Goal: Communication & Community: Answer question/provide support

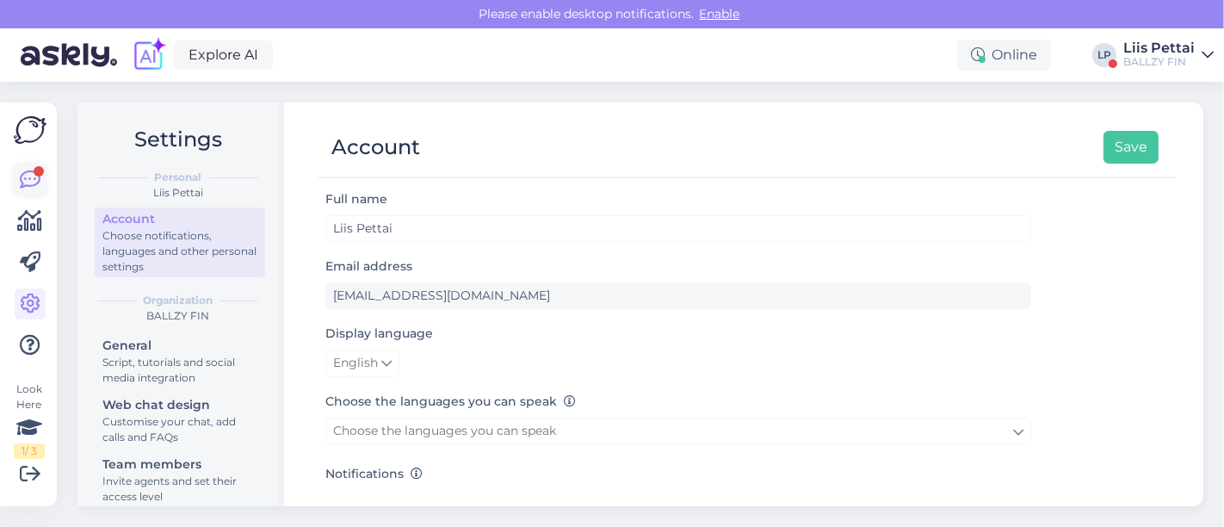
click at [31, 181] on icon at bounding box center [30, 180] width 21 height 21
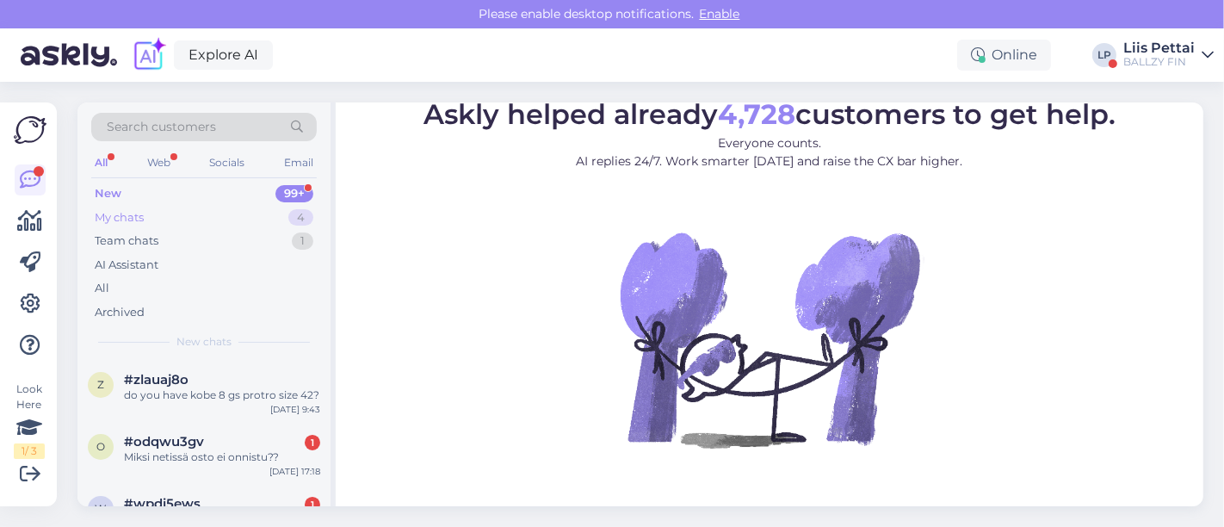
click at [152, 219] on div "My chats 4" at bounding box center [203, 218] width 225 height 24
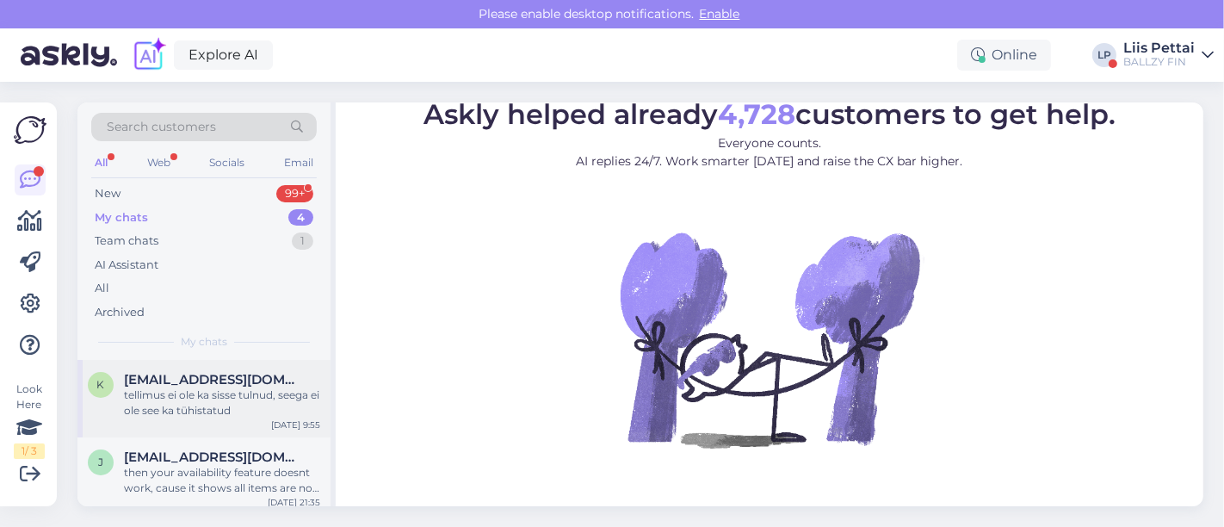
click at [186, 413] on div "tellimus ei ole ka sisse tulnud, seega ei ole see ka tühistatud" at bounding box center [222, 402] width 196 height 31
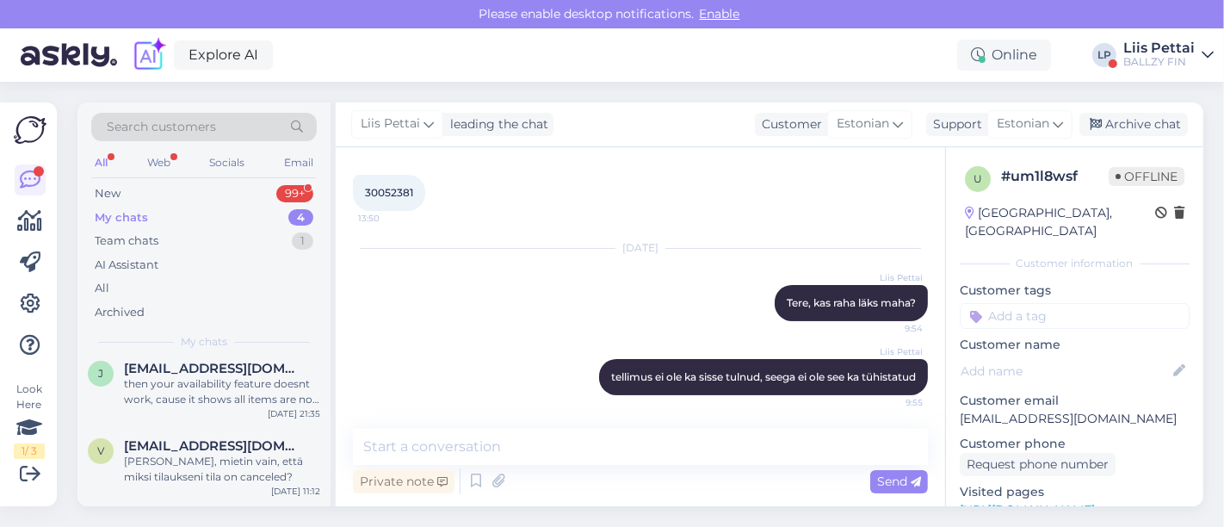
scroll to position [146, 0]
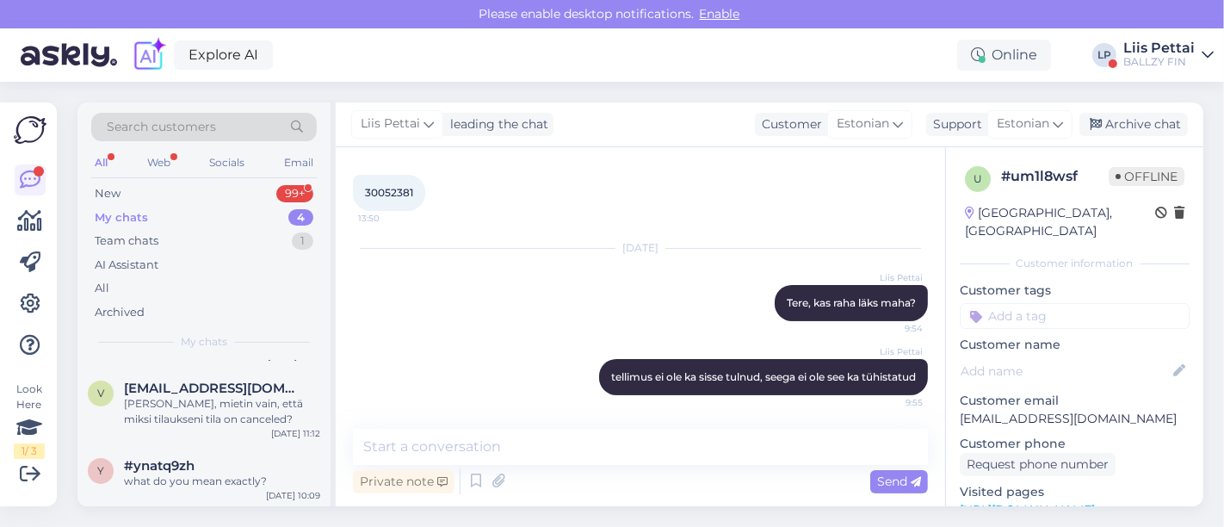
click at [1181, 47] on div "Liis Pettai" at bounding box center [1158, 48] width 71 height 14
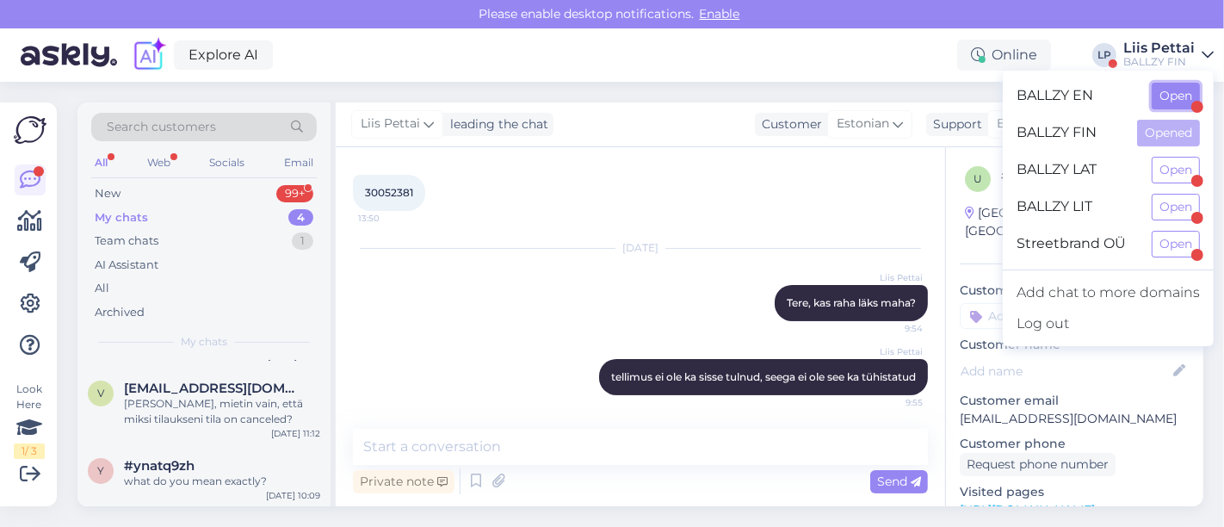
click at [1166, 98] on button "Open" at bounding box center [1175, 96] width 48 height 27
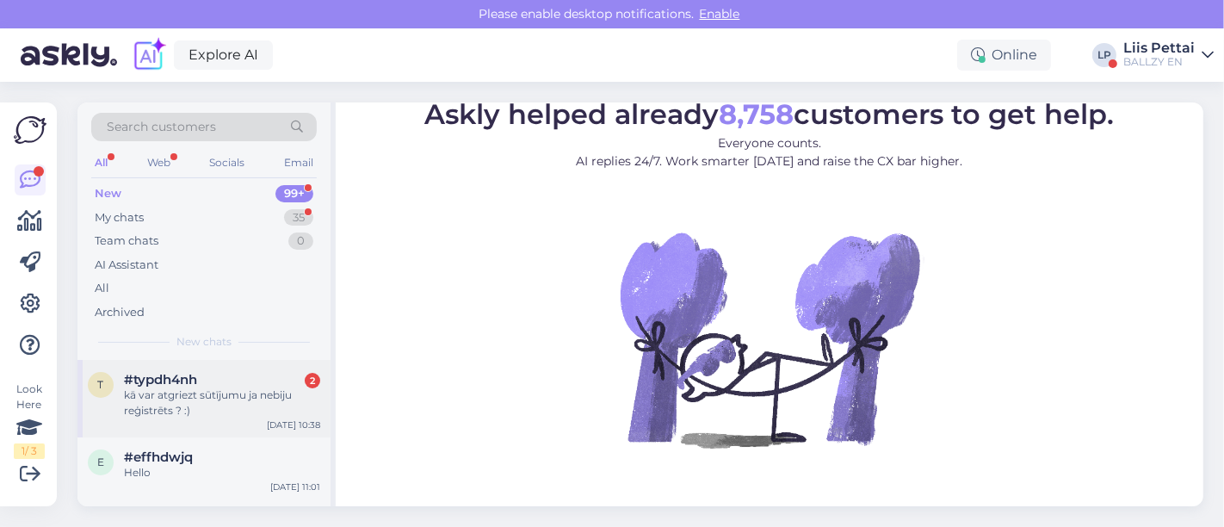
click at [138, 406] on div "kā var atgriezt sūtījumu ja nebiju reģistrēts ? :)" at bounding box center [222, 402] width 196 height 31
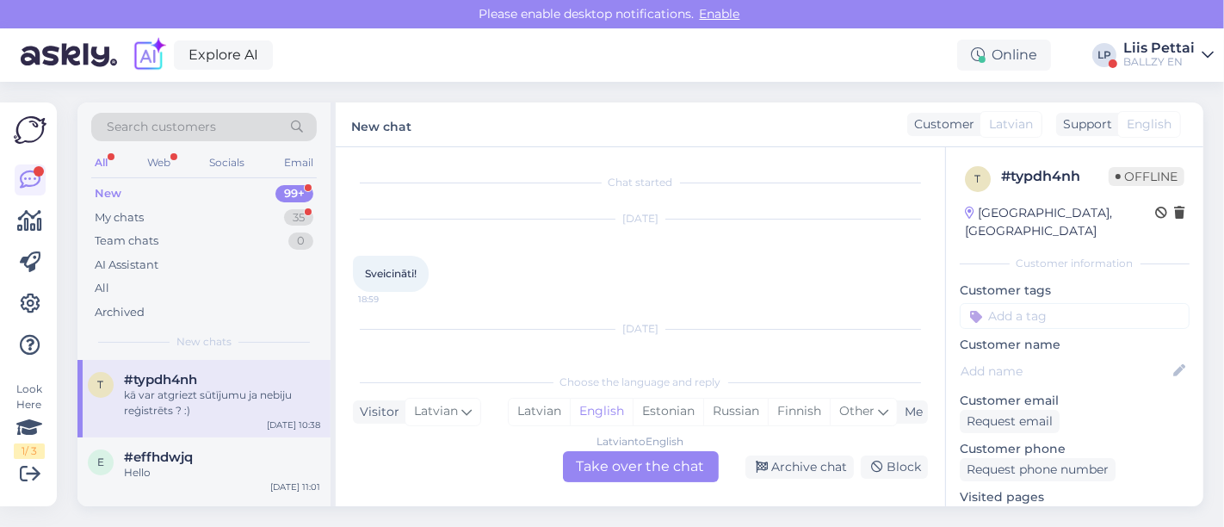
scroll to position [145, 0]
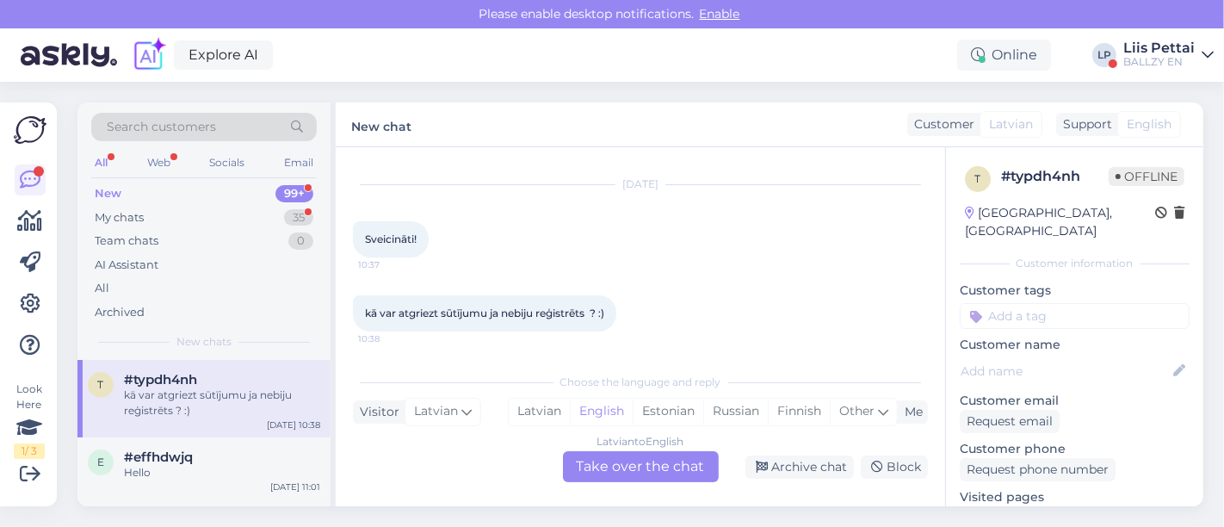
click at [605, 453] on div "Latvian to English Take over the chat" at bounding box center [641, 466] width 156 height 31
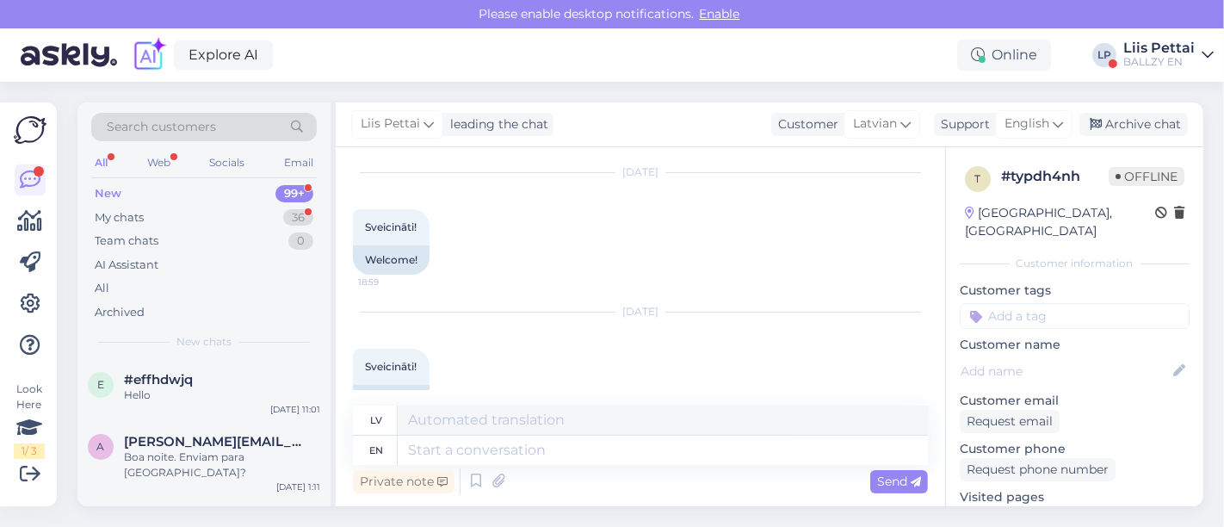
scroll to position [191, 0]
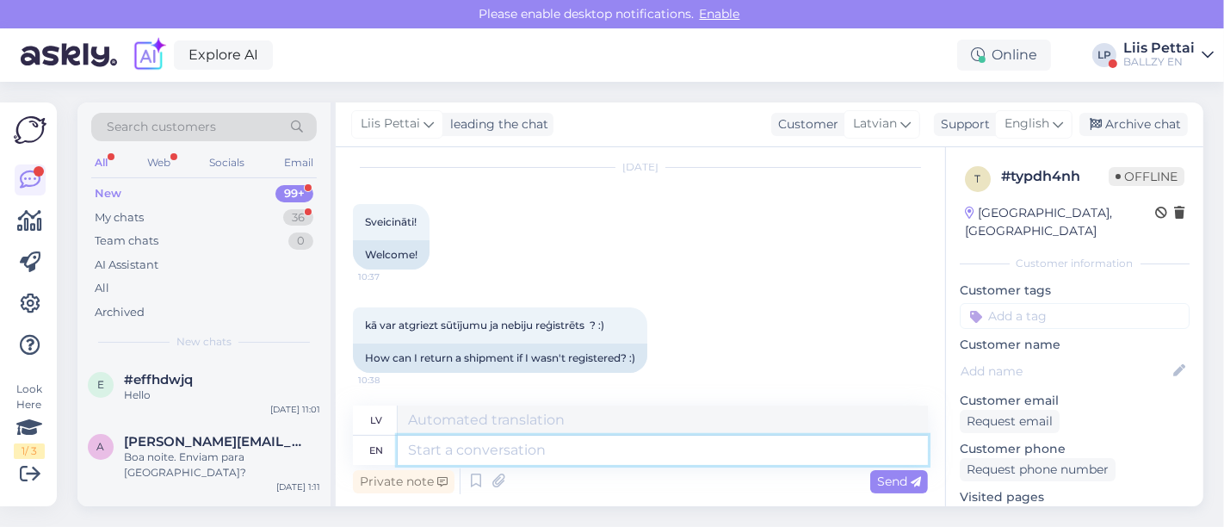
click at [761, 452] on textarea at bounding box center [663, 449] width 530 height 29
type textarea "the s"
type textarea "tas"
type textarea "the same a"
type textarea "tas pats"
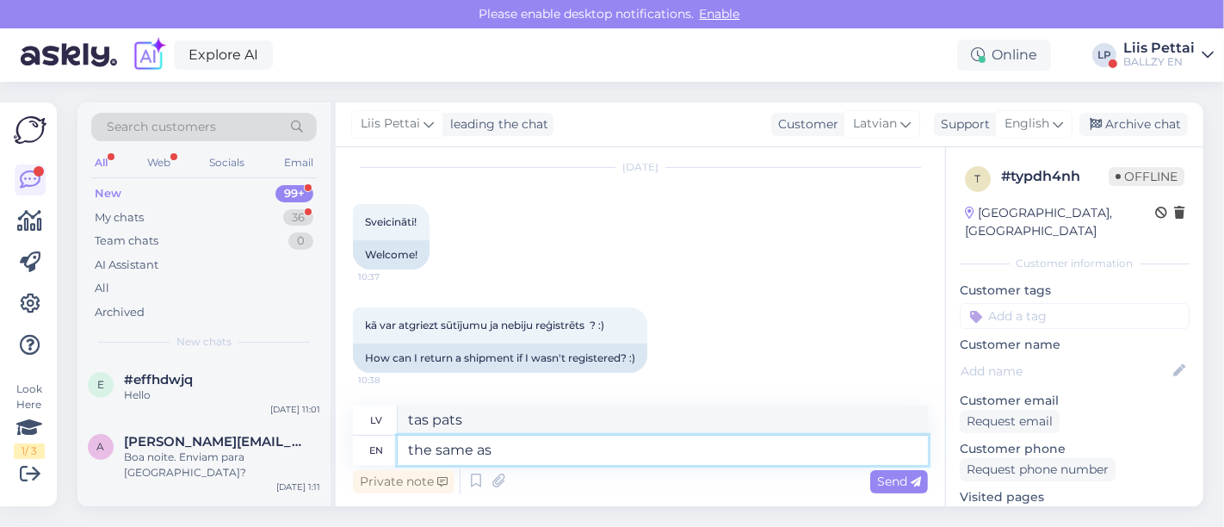
type textarea "the same as i"
type textarea "tāds pats kā"
type textarea "the same as if"
type textarea "tāpat kā tad, ja"
type textarea "the same as if you were"
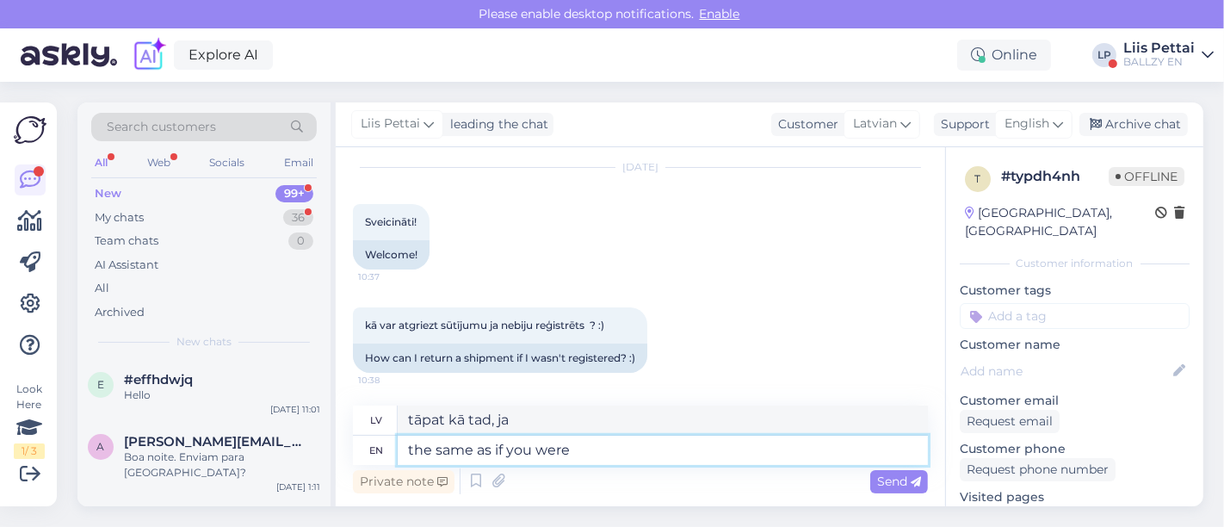
type textarea "tāpat kā tad, ja tu"
type textarea "the same as if you were ri"
type textarea "tāpat kā tad, ja tu būtu"
type textarea "the same as if you were reg"
type textarea "tāpat kā tad, ja tu būtu rie"
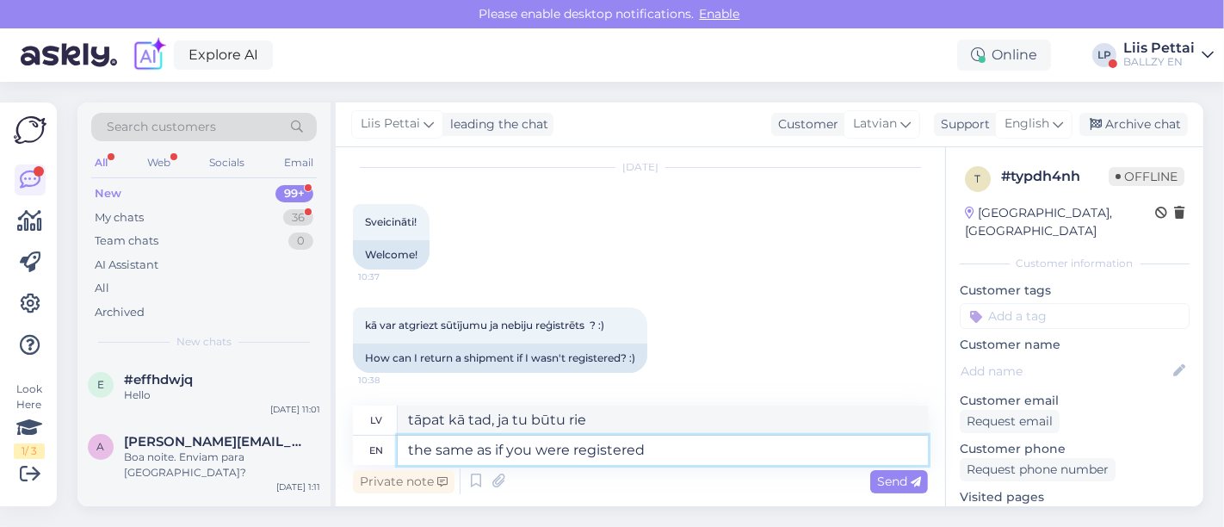
type textarea "the same as if you were registered."
type textarea "tāpat kā tad, ja tu būtu reģistrējies."
click at [1095, 507] on link "[URL][DOMAIN_NAME]" at bounding box center [1026, 514] width 135 height 15
click at [680, 458] on textarea "the same as if you were registered." at bounding box center [663, 449] width 530 height 29
paste textarea "58519518"
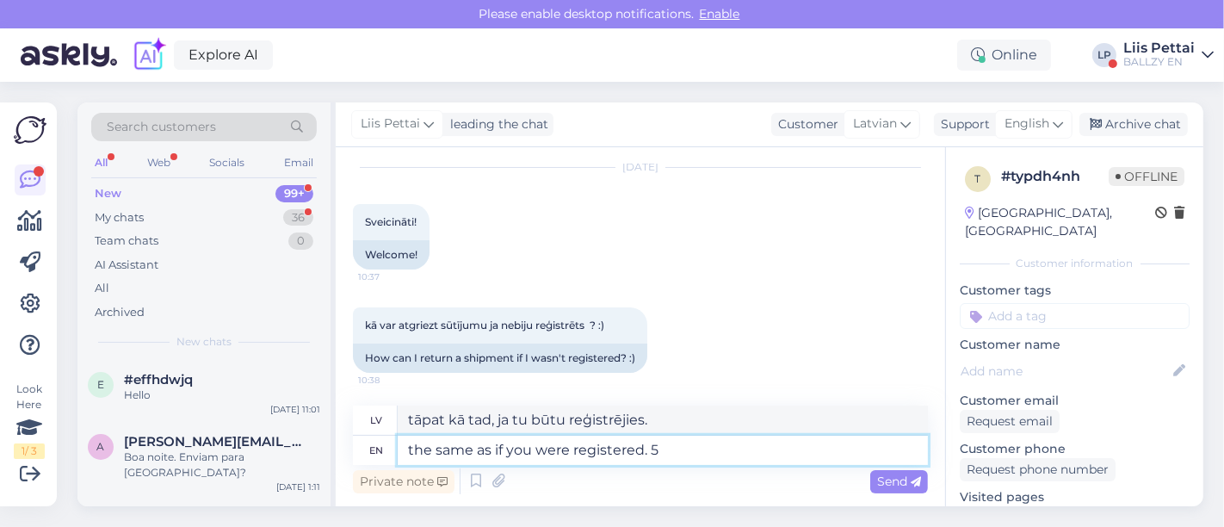
type textarea "the same as if you were registered."
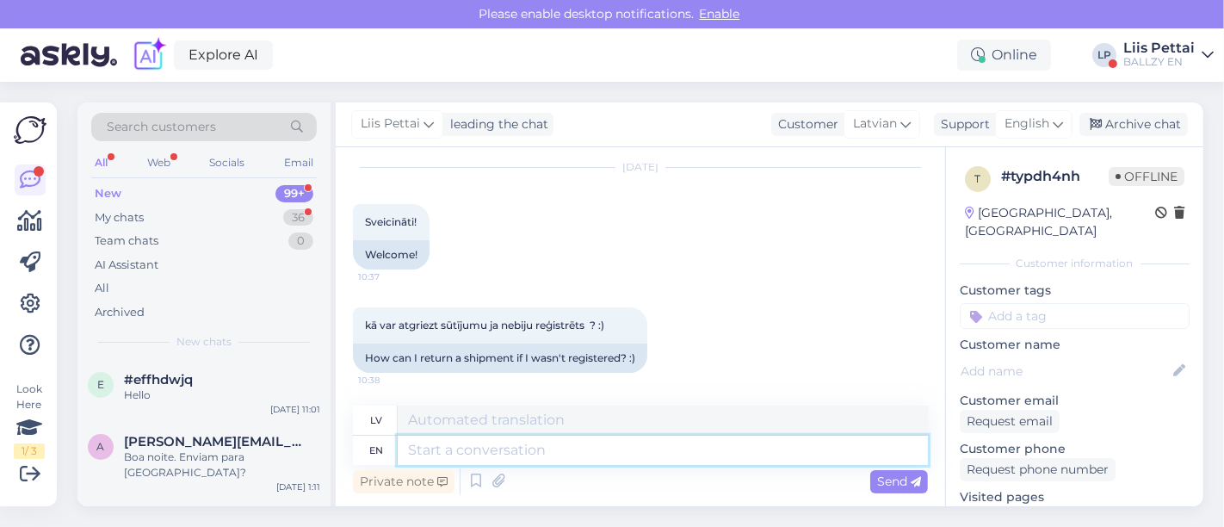
scroll to position [294, 0]
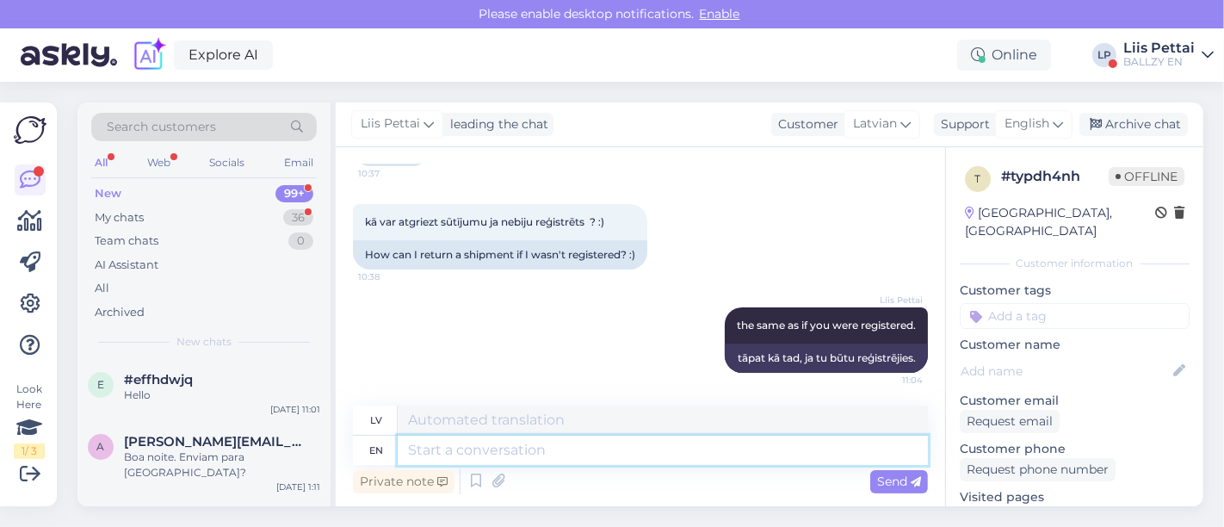
paste textarea "[URL][DOMAIN_NAME]"
type textarea "[URL][DOMAIN_NAME]"
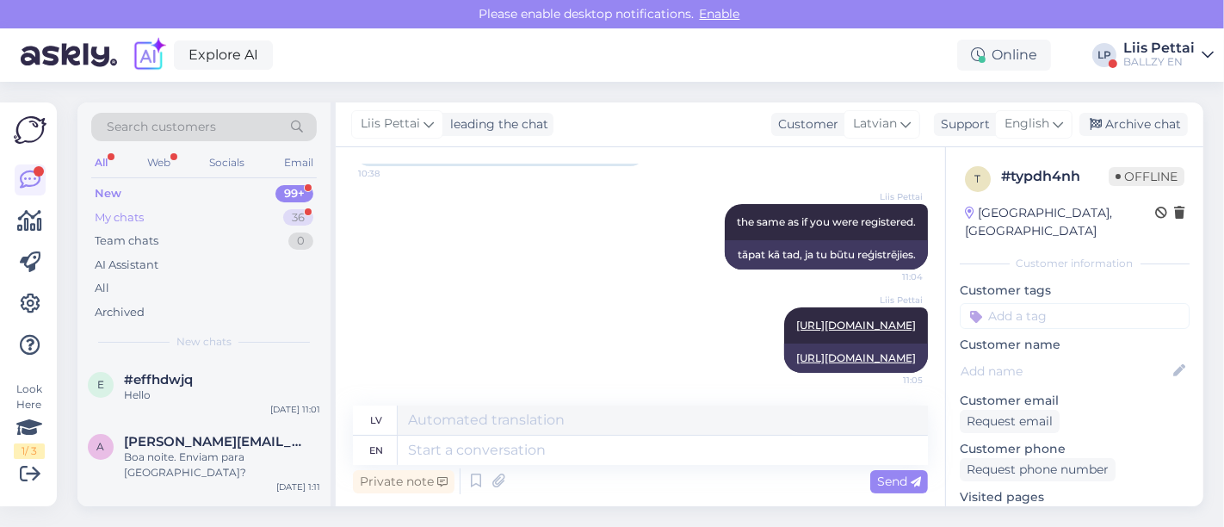
click at [166, 204] on div "New 99+ My chats 36 Team chats 0 AI Assistant All Archived" at bounding box center [203, 253] width 225 height 142
click at [166, 217] on div "My chats 36" at bounding box center [203, 218] width 225 height 24
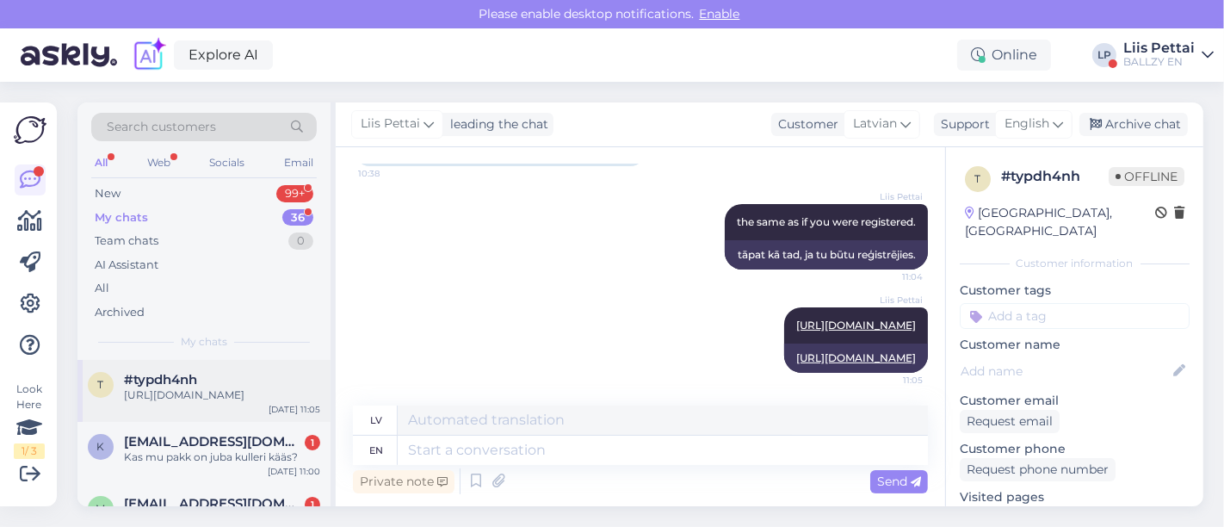
click at [174, 420] on div "t #typdh4nh [URL][DOMAIN_NAME] [DATE] 11:05" at bounding box center [203, 391] width 253 height 62
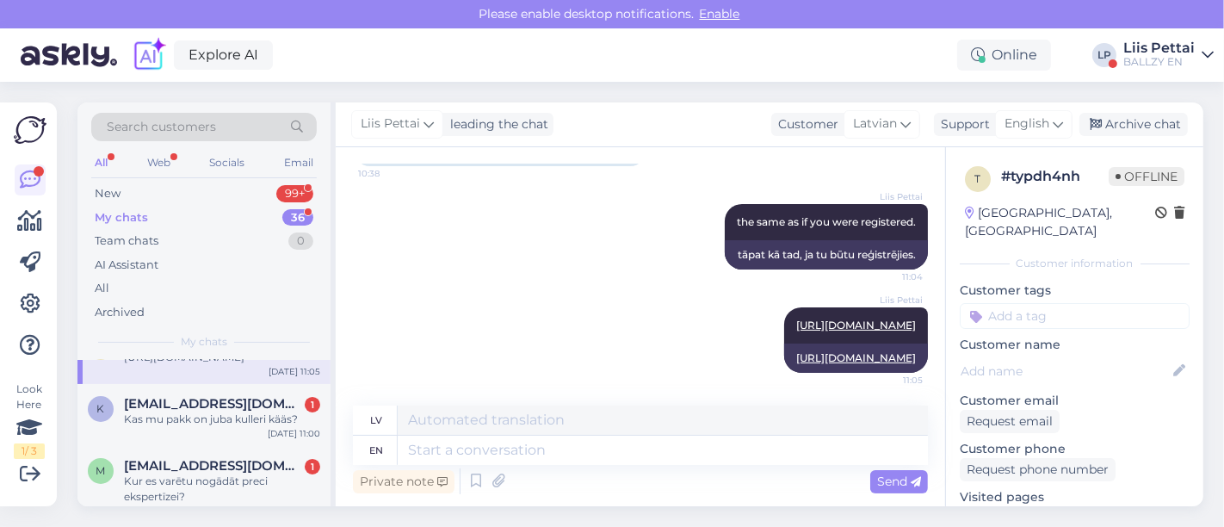
click at [174, 411] on span "[EMAIL_ADDRESS][DOMAIN_NAME]" at bounding box center [213, 403] width 179 height 15
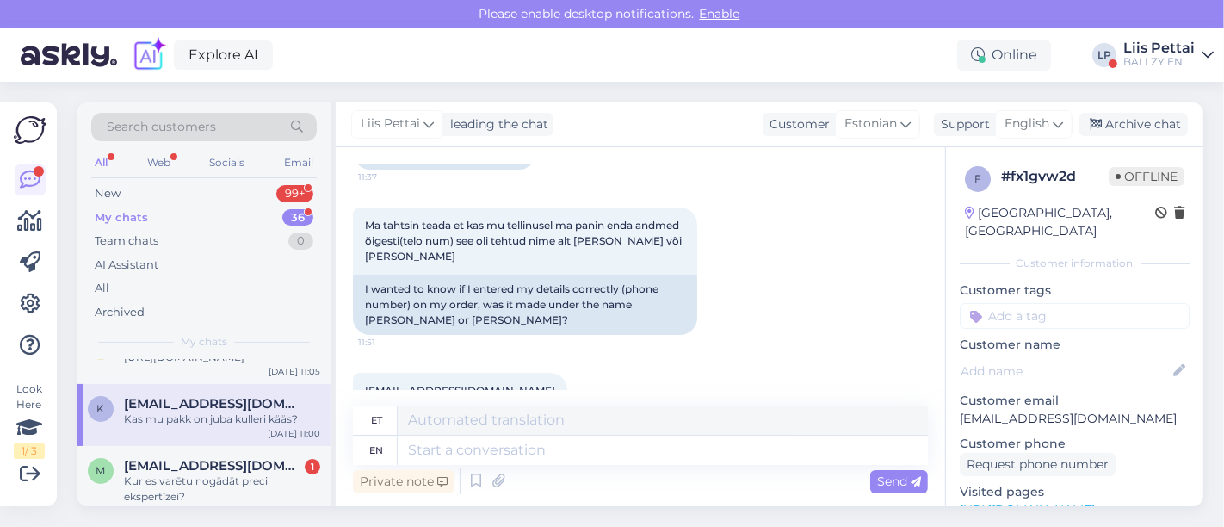
scroll to position [170, 0]
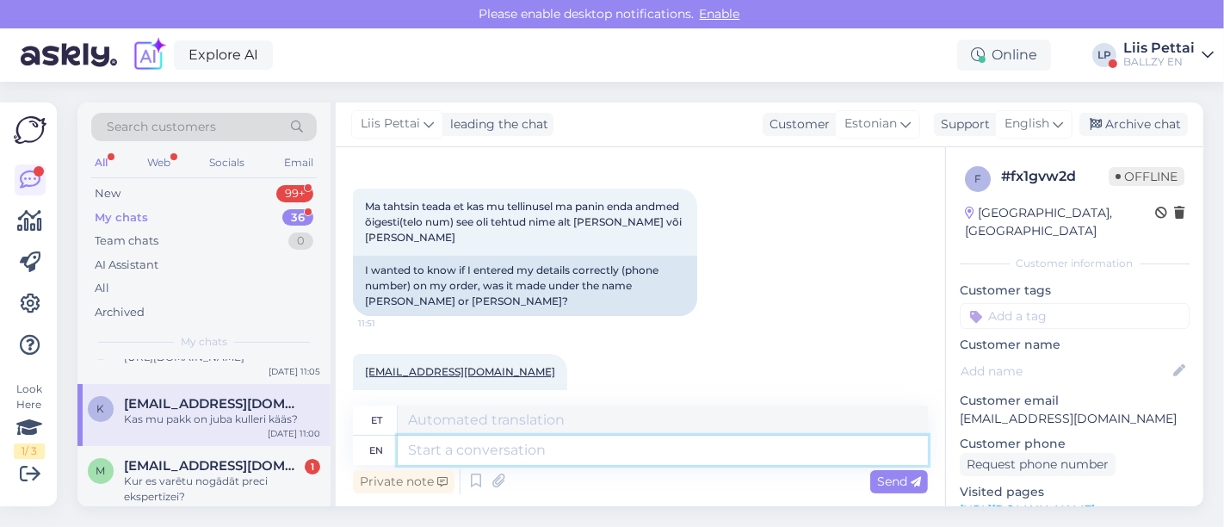
click at [517, 463] on textarea at bounding box center [663, 449] width 530 height 29
type textarea "jah :"
type textarea "jah"
type textarea "jah :)"
type textarea "[DEMOGRAPHIC_DATA] :)"
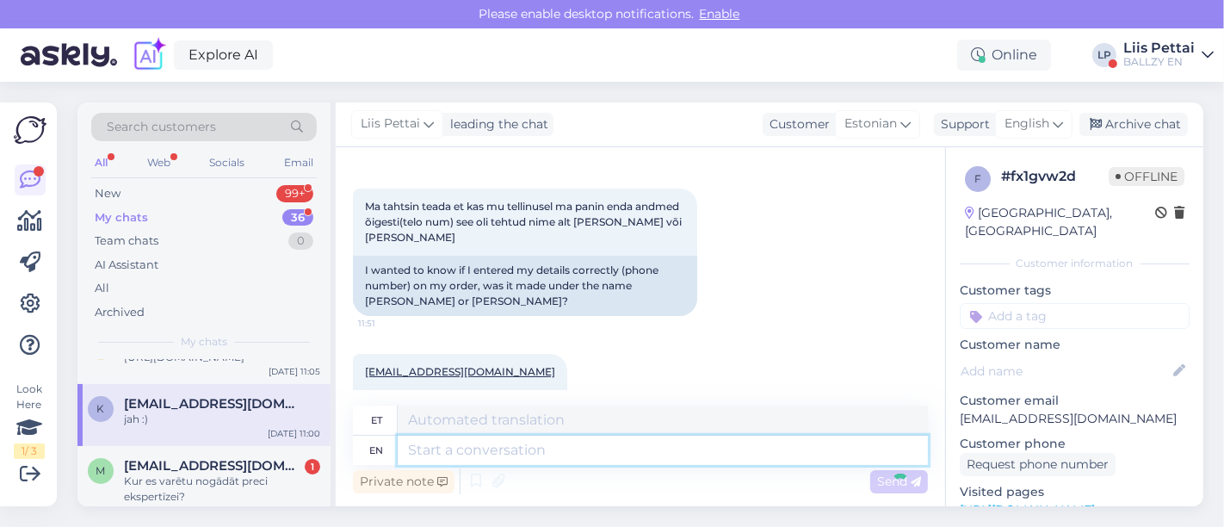
scroll to position [1007, 0]
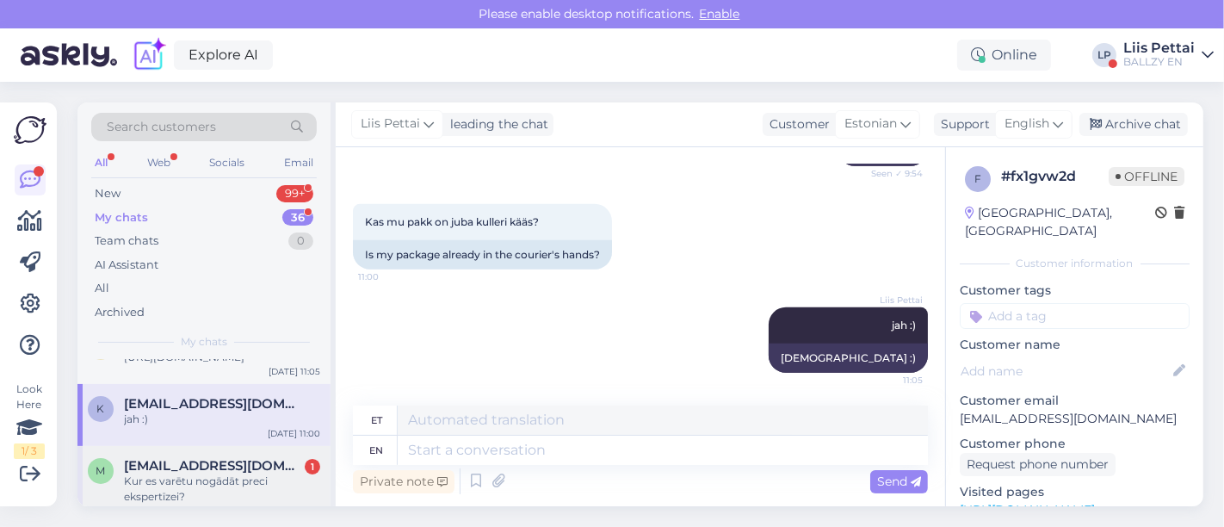
click at [139, 467] on div "m [EMAIL_ADDRESS][DOMAIN_NAME] 1 Kur es varētu nogādāt preci ekspertīzei? [DATE…" at bounding box center [203, 484] width 253 height 77
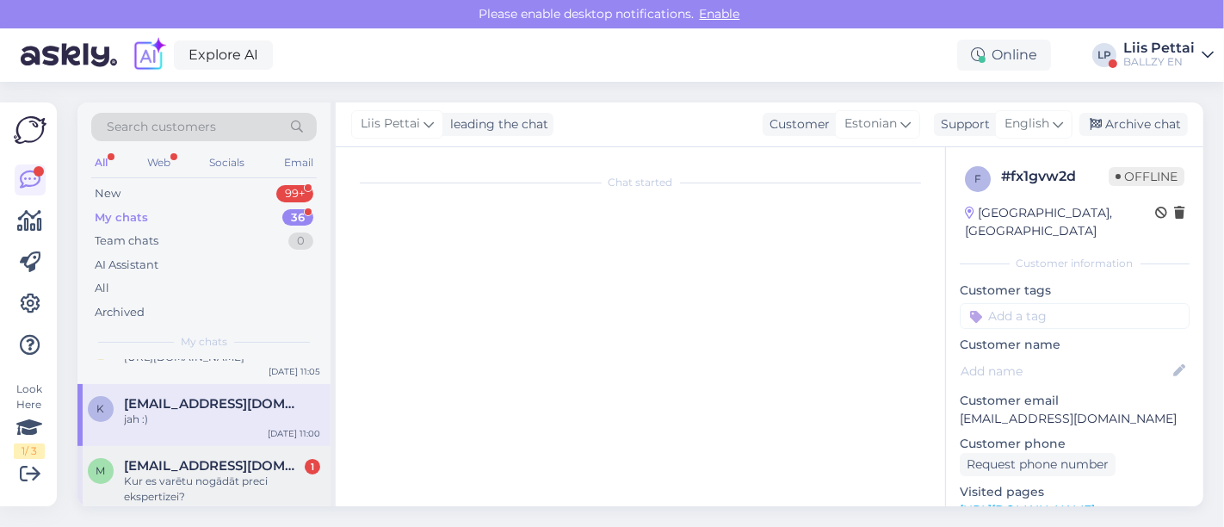
scroll to position [253, 0]
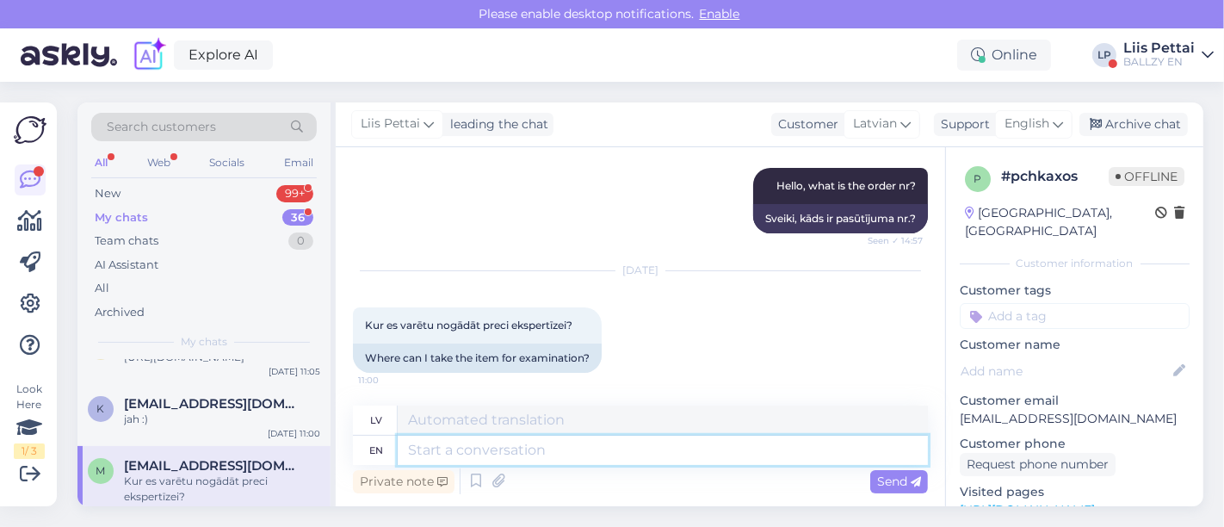
click at [638, 441] on textarea at bounding box center [663, 449] width 530 height 29
click at [793, 452] on textarea at bounding box center [663, 449] width 530 height 29
type textarea "you sh"
type textarea "tu"
type textarea "you should"
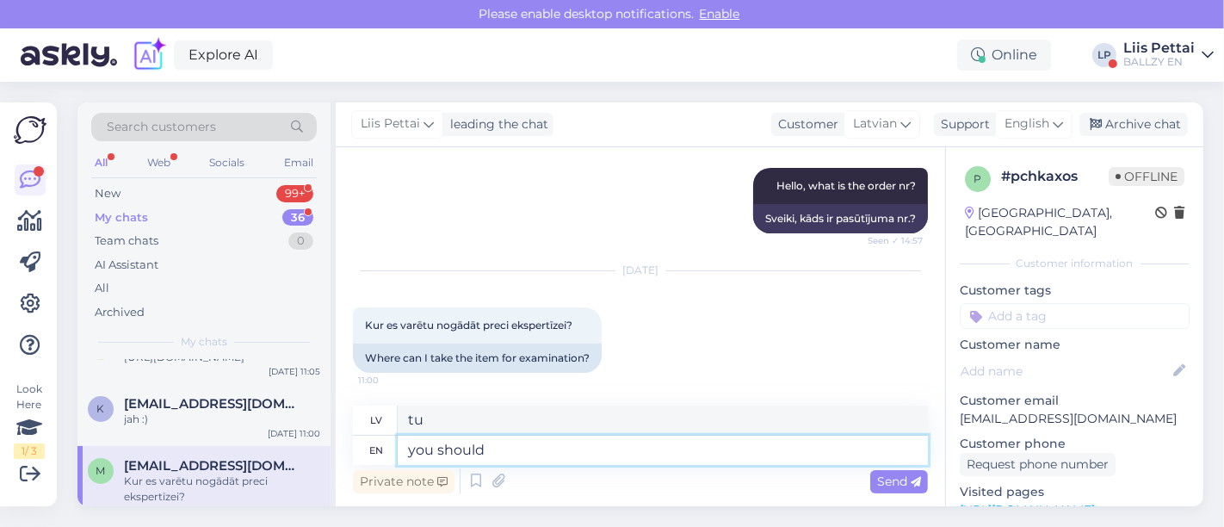
type textarea "tev vajadzētu"
type textarea "you should find"
type textarea "tev vajadzētu atrast"
type textarea "you should find an exa"
type textarea "jums vajadzētu atrast e-pastu"
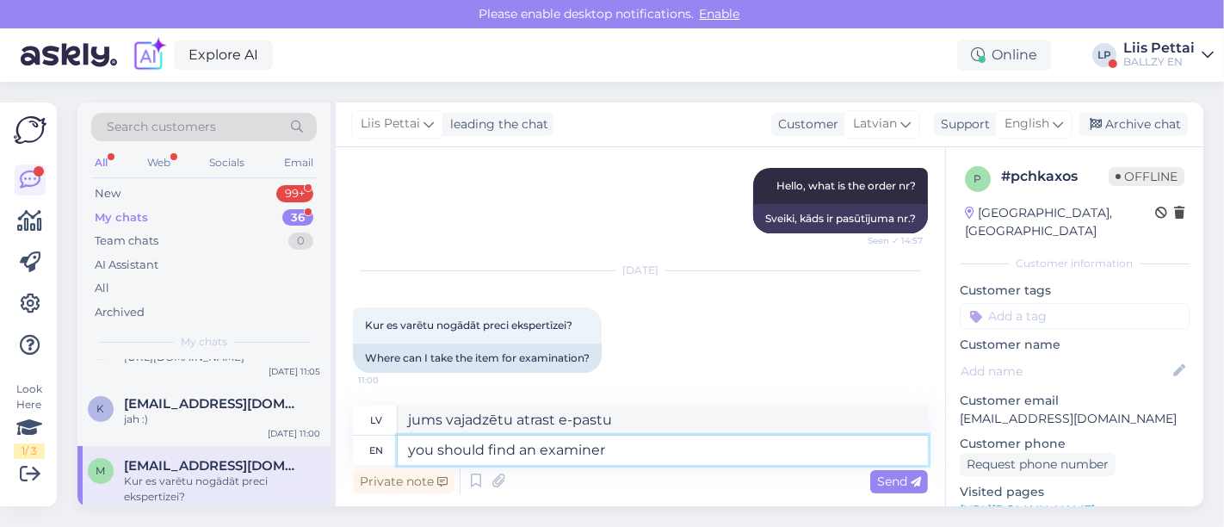
type textarea "you should find an examiner n"
type textarea "tev vajadzētu atrast eksaminētāju"
type textarea "you should find an examiner on"
type textarea "jums vajadzētu atrast eksaminētāju vietnē"
type textarea "you should find an examiner i"
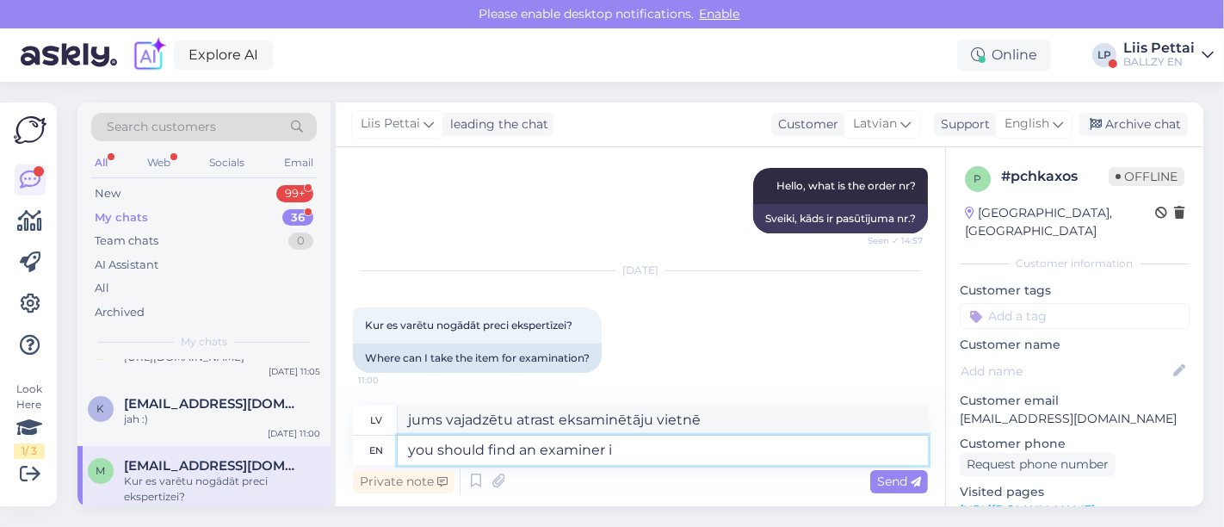
type textarea "tev vajadzētu atrast eksaminētāju"
type textarea "you should find an examiner in y"
type textarea "jums vajadzētu atrast eksaminētāju"
type textarea "you should find an examiner in your oen"
type textarea "jums vajadzētu atrast eksaminētāju savā"
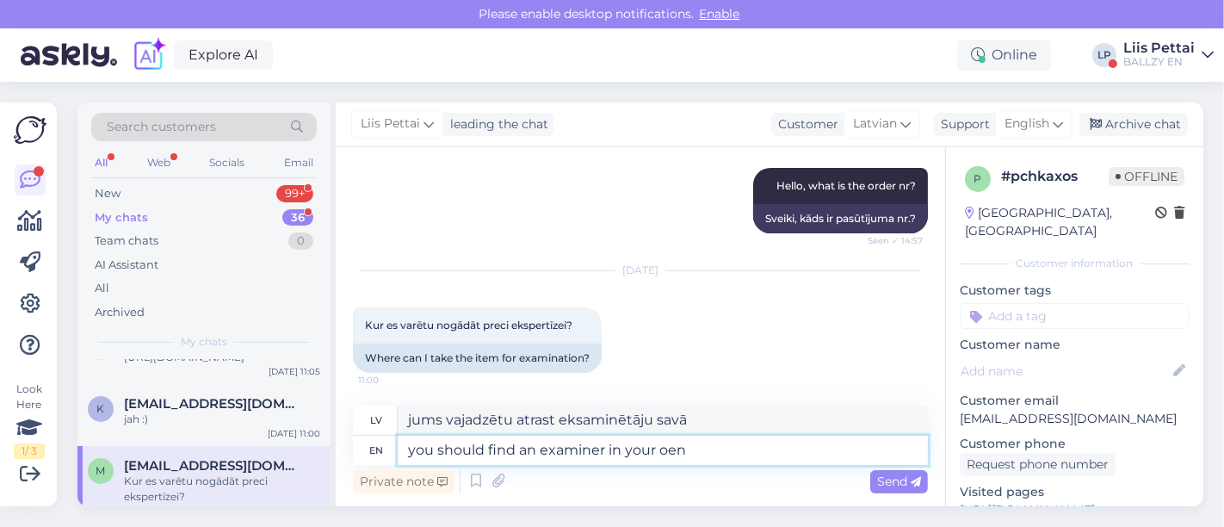
type textarea "you should find an examiner in your oen"
type textarea "Jums vajadzētu atrast eksaminētāju savā apkārtnē"
type textarea "you should find an examiner in your own city- le"
type textarea "tev vajadzētu atrast eksaminētāju savā pilsētā —"
type textarea "you should find an examiner in your own city- legal"
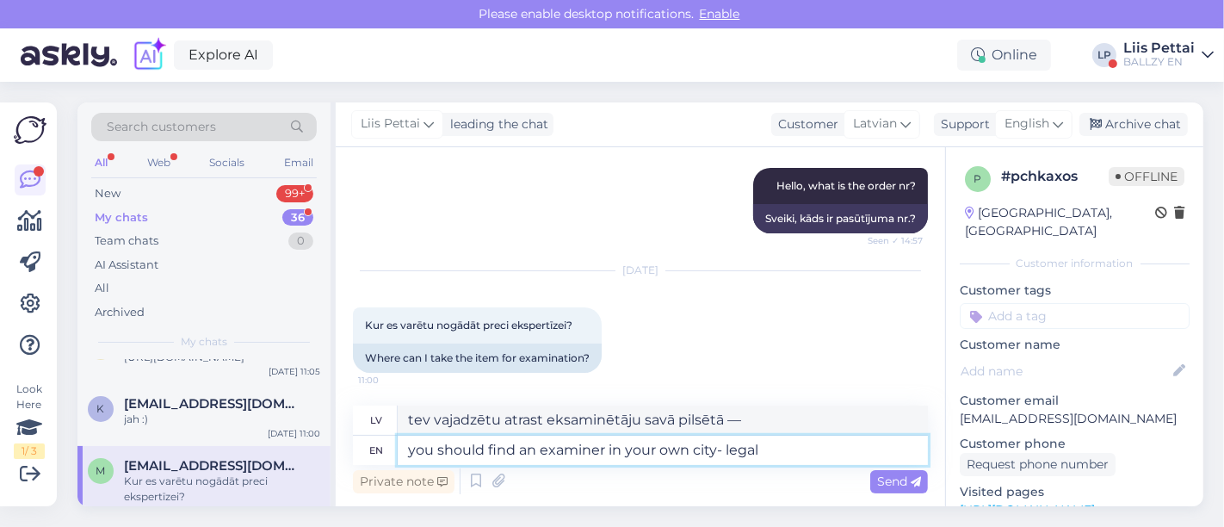
type textarea "Jums vajadzētu atrast eksaminētāju savā pilsētā — juridiskajā jomā."
type textarea "you should find an examiner in your own city- legal examiner then"
type textarea "Jums vajadzētu atrast eksaminētāju savā pilsētā — tad juridisko eksaminētāju."
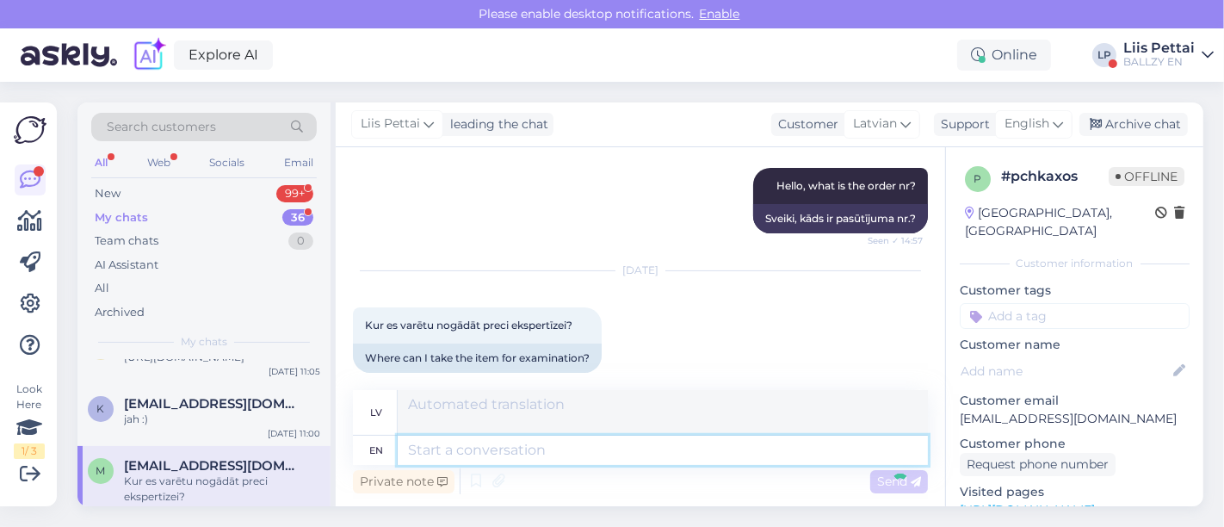
scroll to position [388, 0]
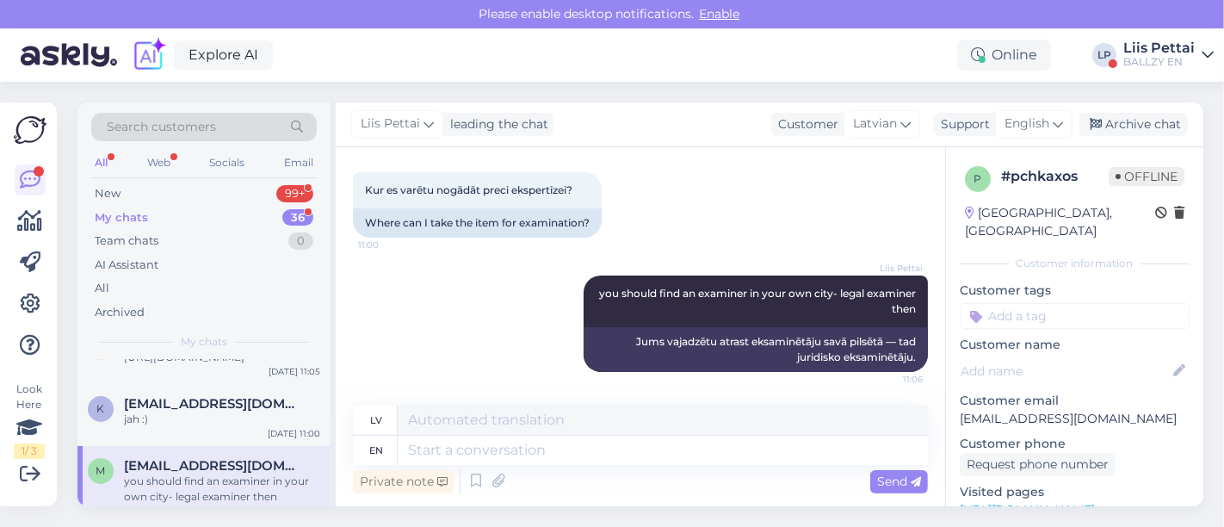
click at [275, 503] on div "you should find an examiner in your own city- legal examiner then" at bounding box center [222, 488] width 196 height 31
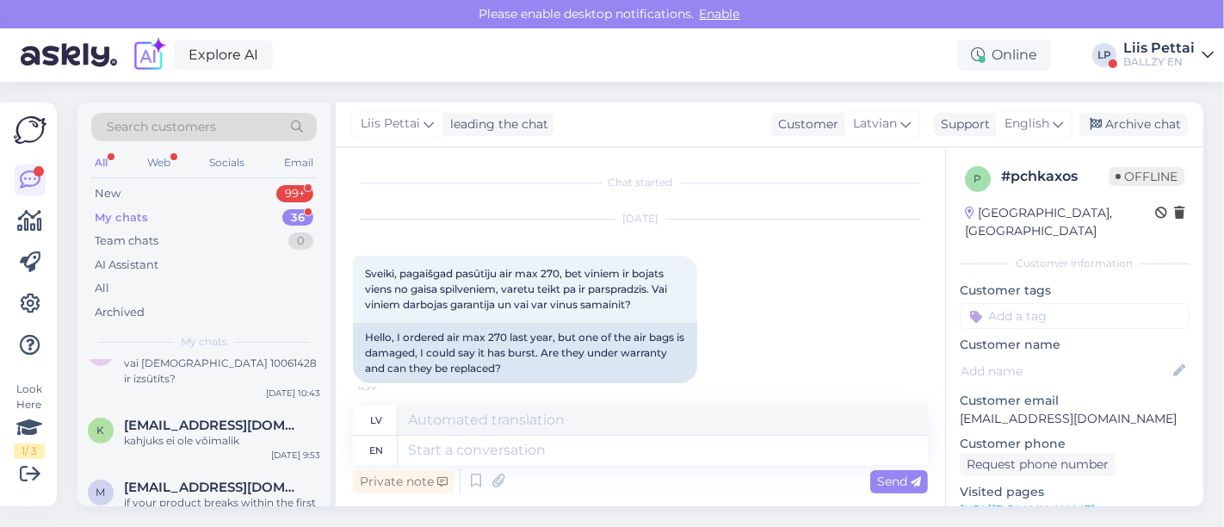
scroll to position [229, 0]
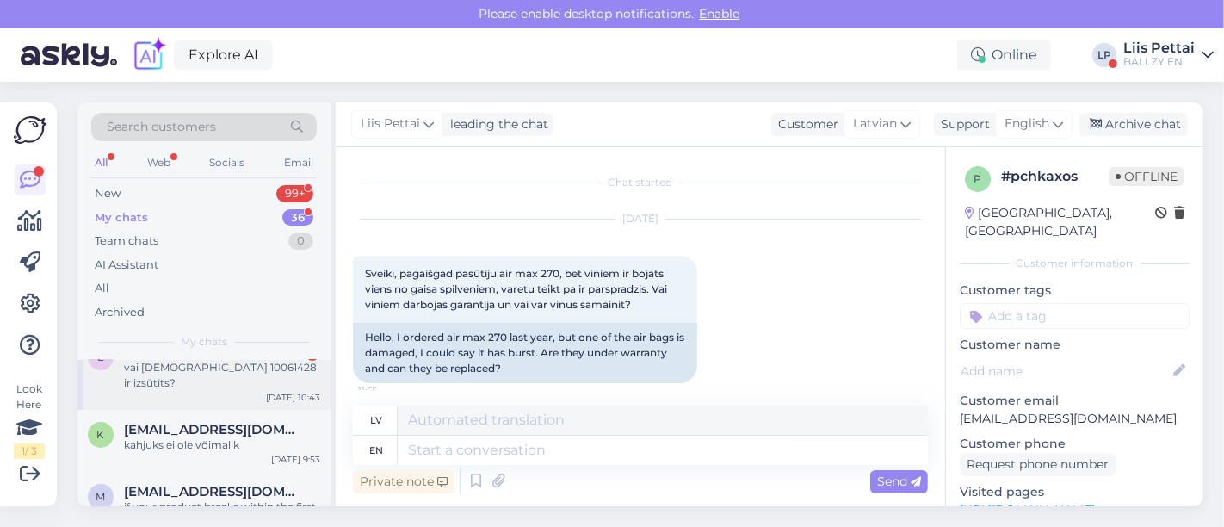
click at [284, 386] on div "vai [DEMOGRAPHIC_DATA] 10061428 ir izsūtīts?" at bounding box center [222, 375] width 196 height 31
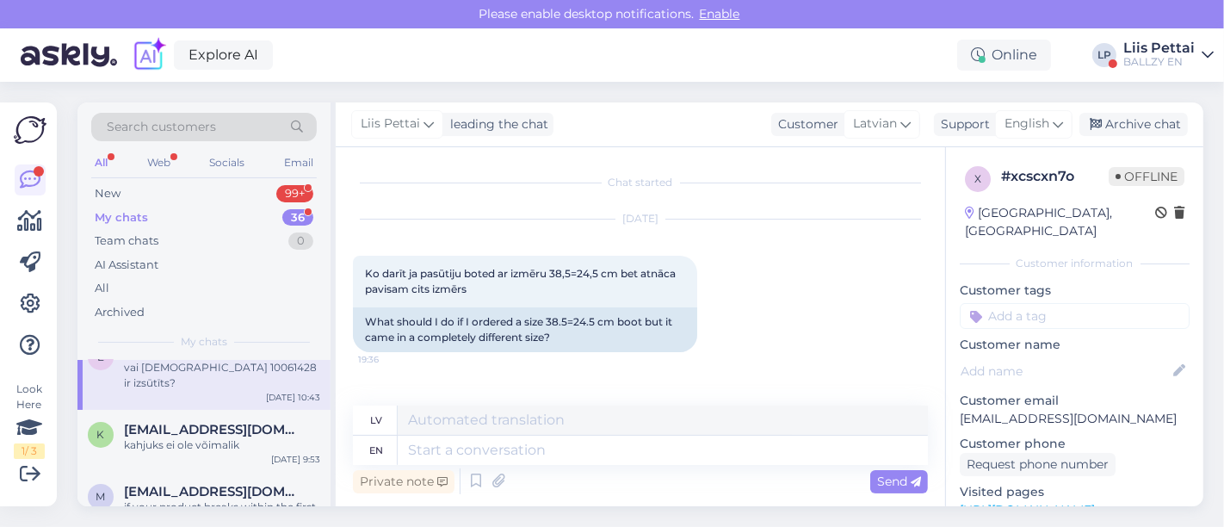
scroll to position [702, 0]
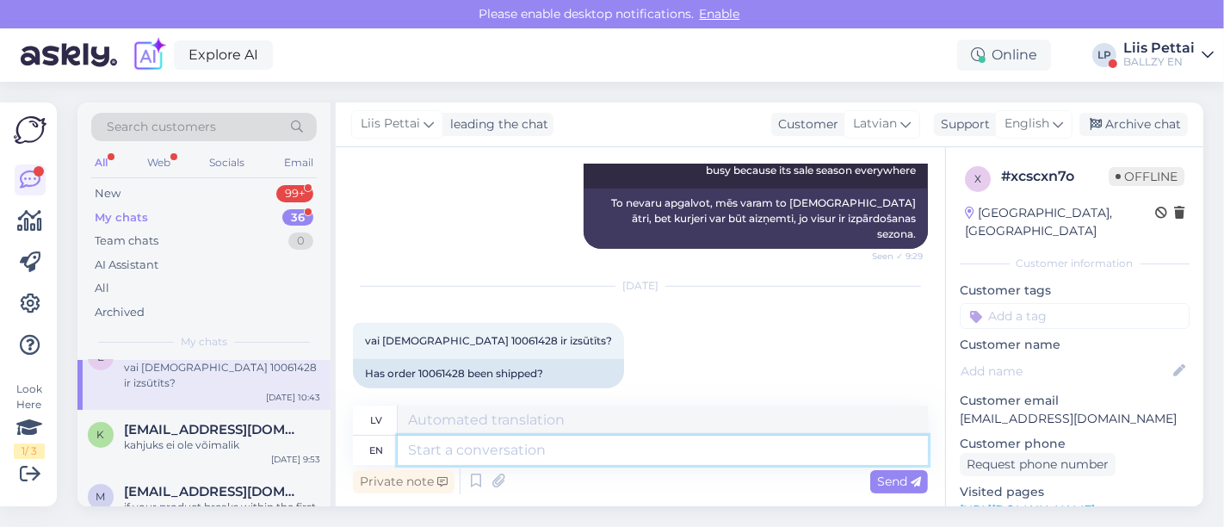
click at [645, 460] on textarea at bounding box center [663, 449] width 530 height 29
type textarea "like"
type textarea "patīk"
type textarea "like your or"
type textarea "kā tavs"
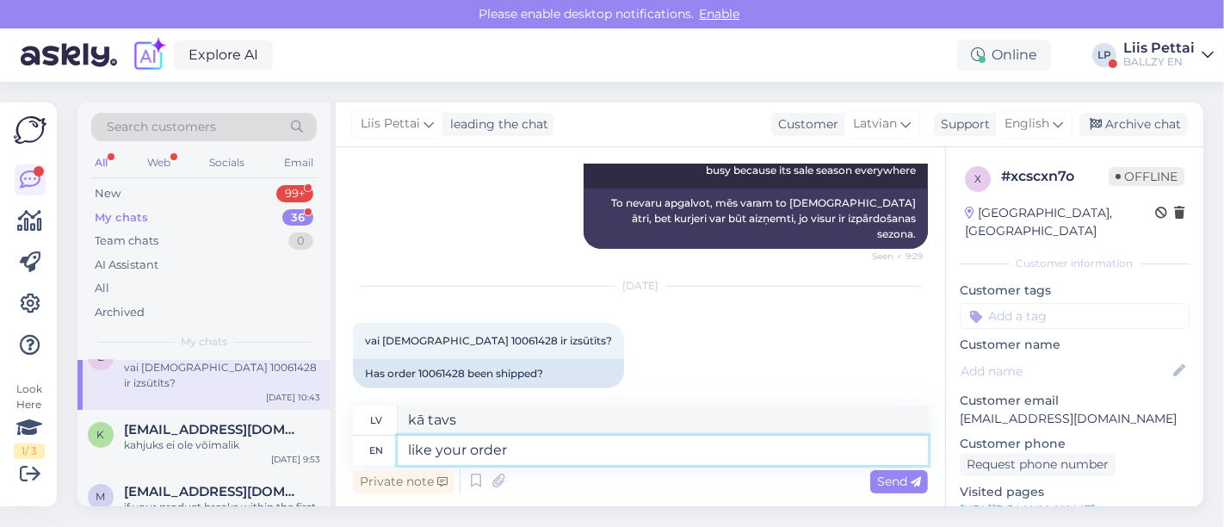
type textarea "like your order"
type textarea "patīk jūsu pasūtījums"
type textarea "like your order confirmaion sa"
type textarea "tāpat kā jūsu pasūtījuma apstiprinājums"
type textarea "like your order confirmation said, y"
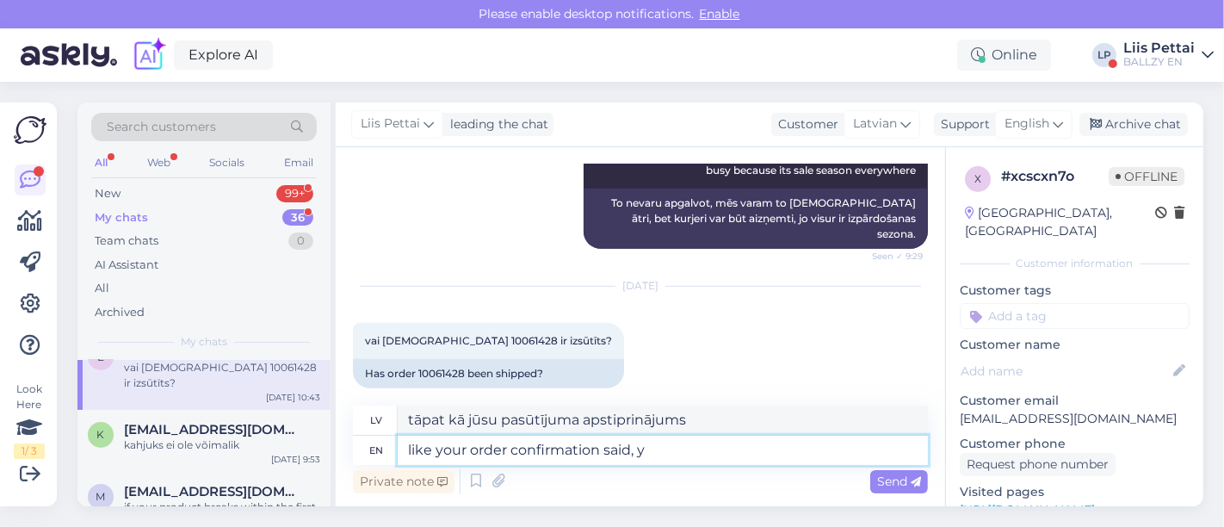
type textarea "kā teikts jūsu pasūtījuma apstiprinājumā,"
type textarea "like your order confirmation said, yo"
type textarea "kā jau rakstīts jūsu pasūtījuma apstiprinājumā, jā"
type textarea "like your order confirmation said, you wi"
type textarea "kā teikts jūsu pasūtījuma apstiprinājumā, jūs"
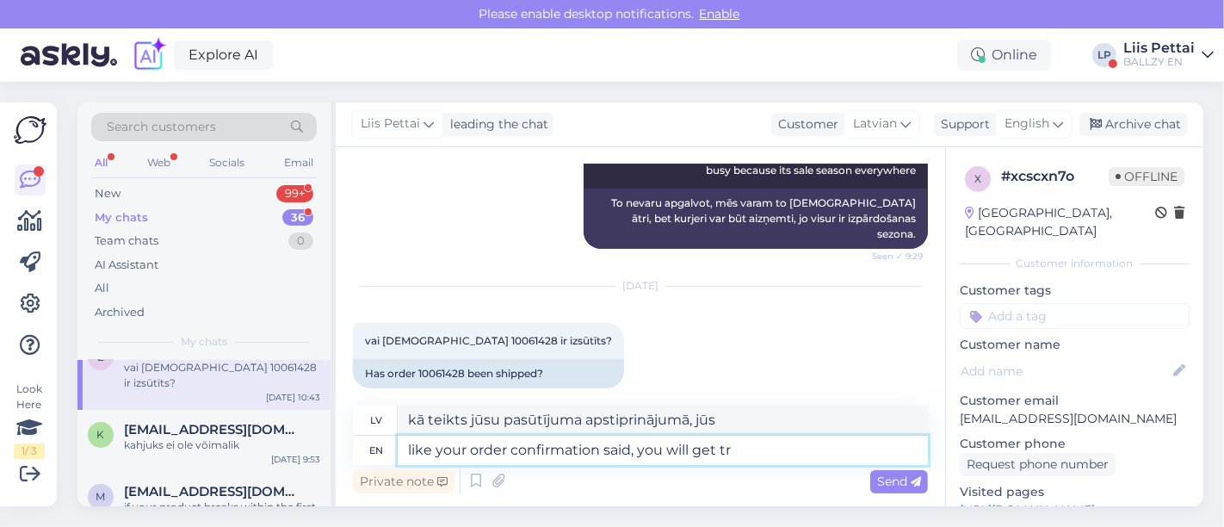
type textarea "like your order confirmation said, you will get tra"
type textarea "kā teikts jūsu pasūtījuma apstiprinājumā, jūs saņemsiet"
type textarea "like your order confirmation said, you will get tracking onc"
type textarea "kā norādīts jūsu pasūtījuma apstiprinājumā, jūs saņemsiet izsekošanas informāci…"
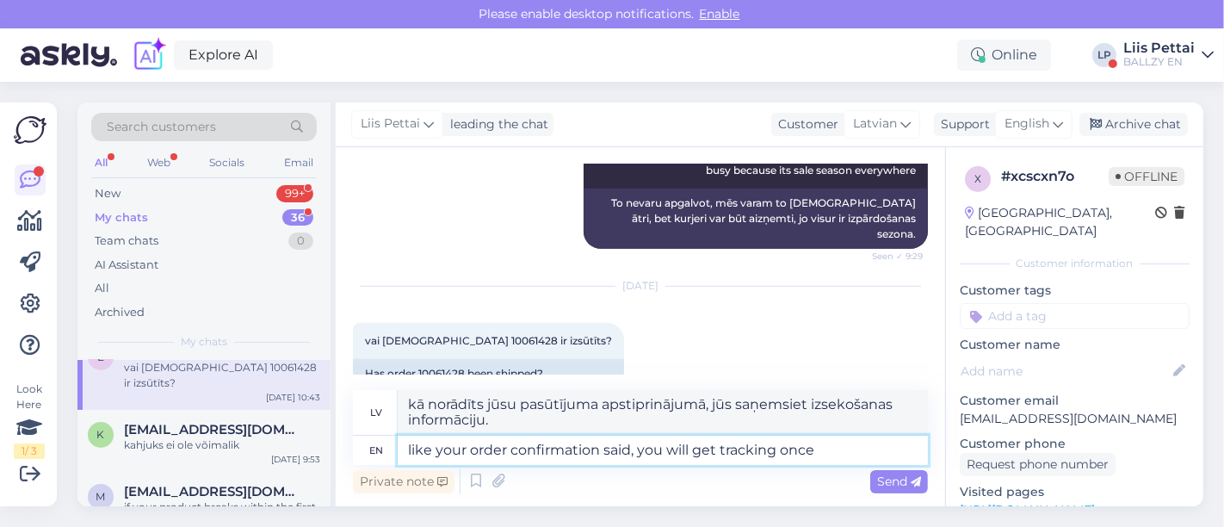
type textarea "like your order confirmation said, you will get tracking once t"
type textarea "kā norādīts jūsu pasūtījuma apstiprinājumā, izsekošanas informāciju saņemsiet, …"
type textarea "like your order confirmation said, you will get tracking once the ord"
type textarea "kā norādīts jūsu pasūtījuma apstiprinājumā, jūs saņemsiet izsekošanas informāci…"
type textarea "like your order confirmation said, you will get tracking once the orderhas rea"
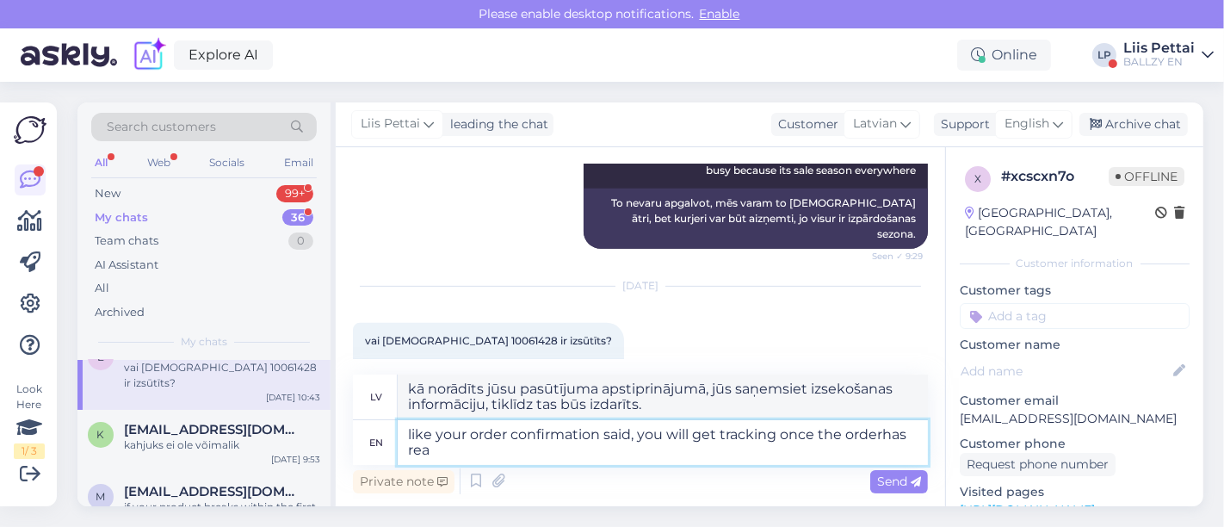
type textarea "Kā norādīts jūsu pasūtījuma apstiprinājumā, izsekošanas informāciju saņemsiet, …"
type textarea "like your order confirmation said, you will get tracking once the orderhas reac…"
type textarea "Kā norādīts jūsu pasūtījuma apstiprinājumā, izsekošanas informāciju saņemsiet, …"
type textarea "like your order confirmation said, you will get tracking once the orderhas reac…"
type textarea "Kā norādīts jūsu pasūtījuma apstiprinājumā, izsekošanas informāciju saņemsiet, …"
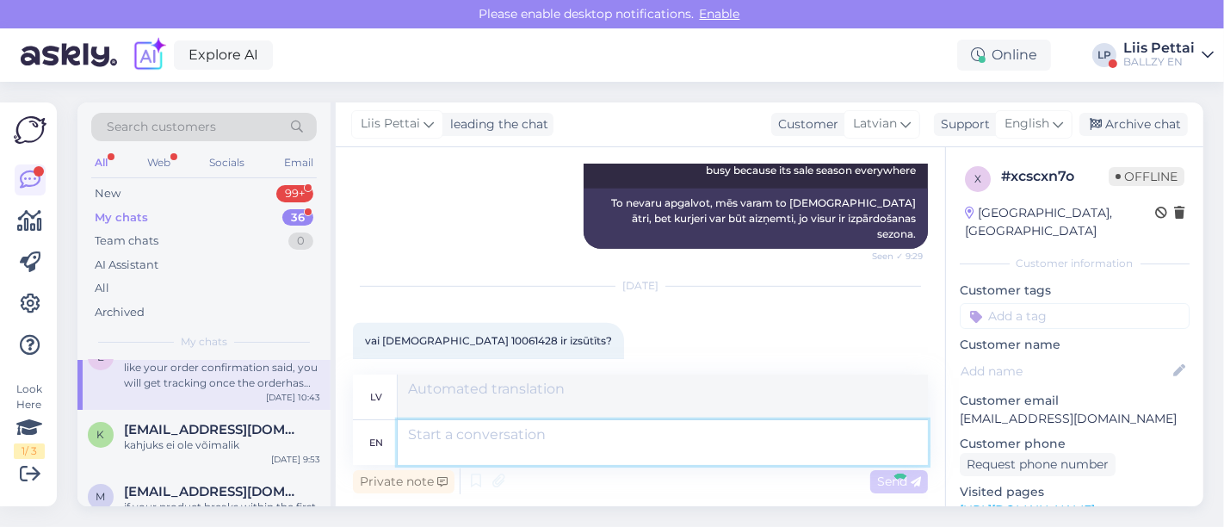
scroll to position [852, 0]
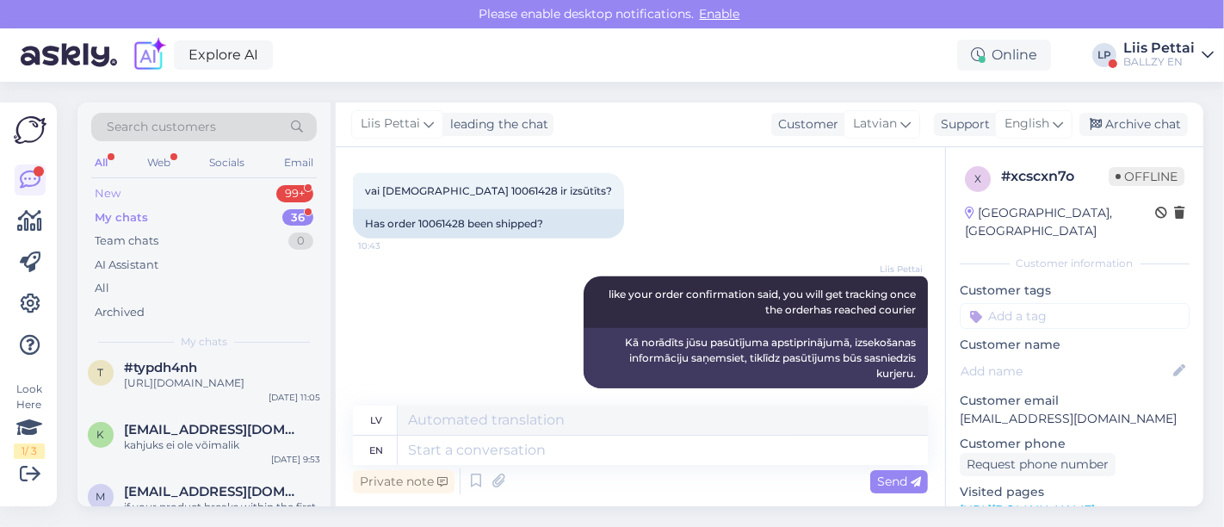
click at [175, 190] on div "New 99+" at bounding box center [203, 194] width 225 height 24
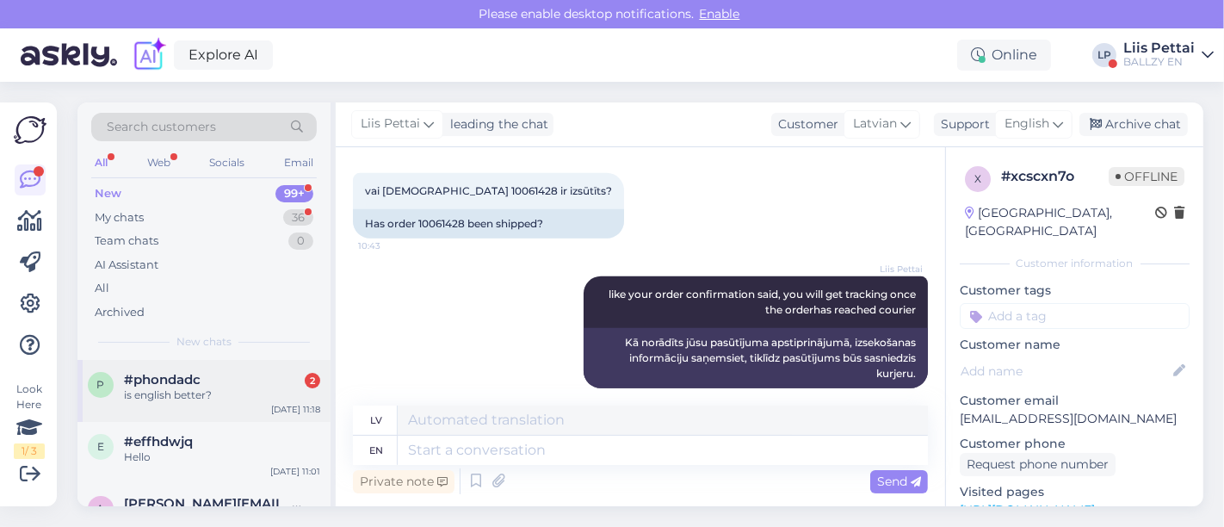
click at [167, 394] on div "is english better?" at bounding box center [222, 394] width 196 height 15
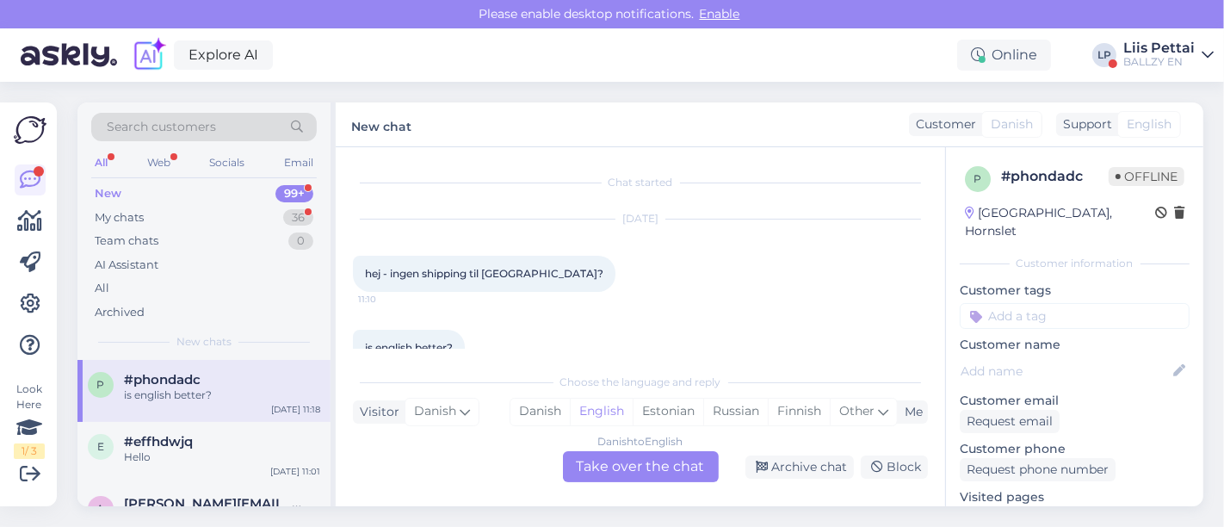
scroll to position [34, 0]
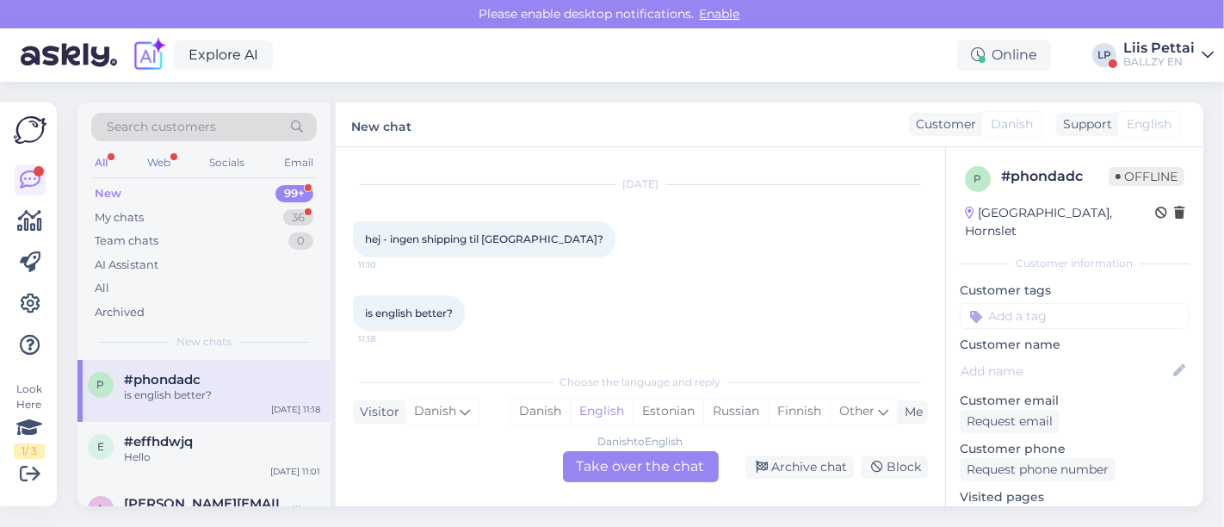
click at [605, 471] on div "Danish to English Take over the chat" at bounding box center [641, 466] width 156 height 31
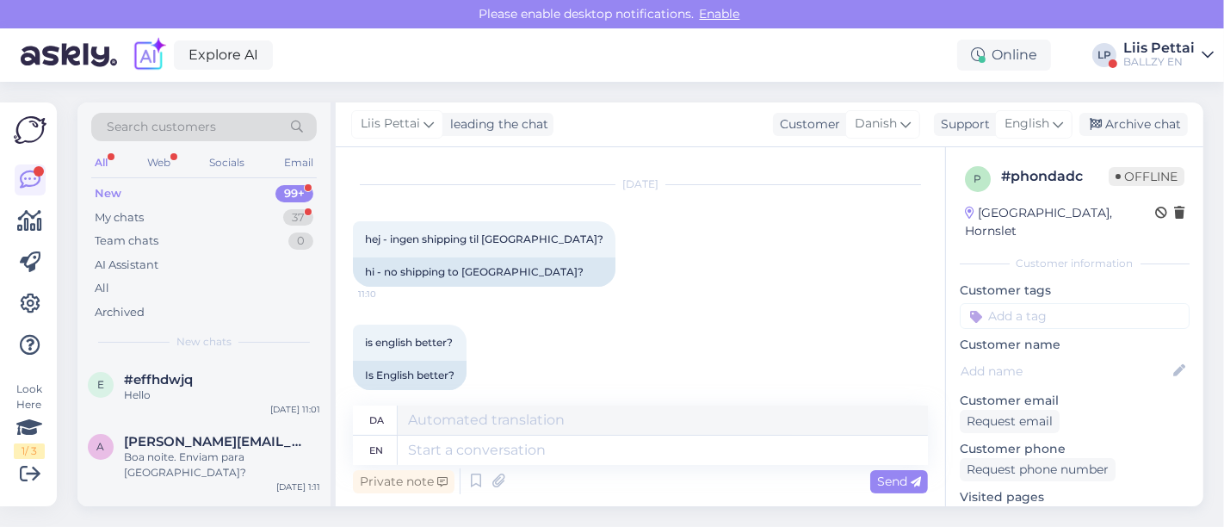
click at [600, 468] on div "Private note Send" at bounding box center [640, 481] width 575 height 33
click at [603, 458] on textarea at bounding box center [663, 449] width 530 height 29
type textarea "hello, sor"
type textarea "hej,"
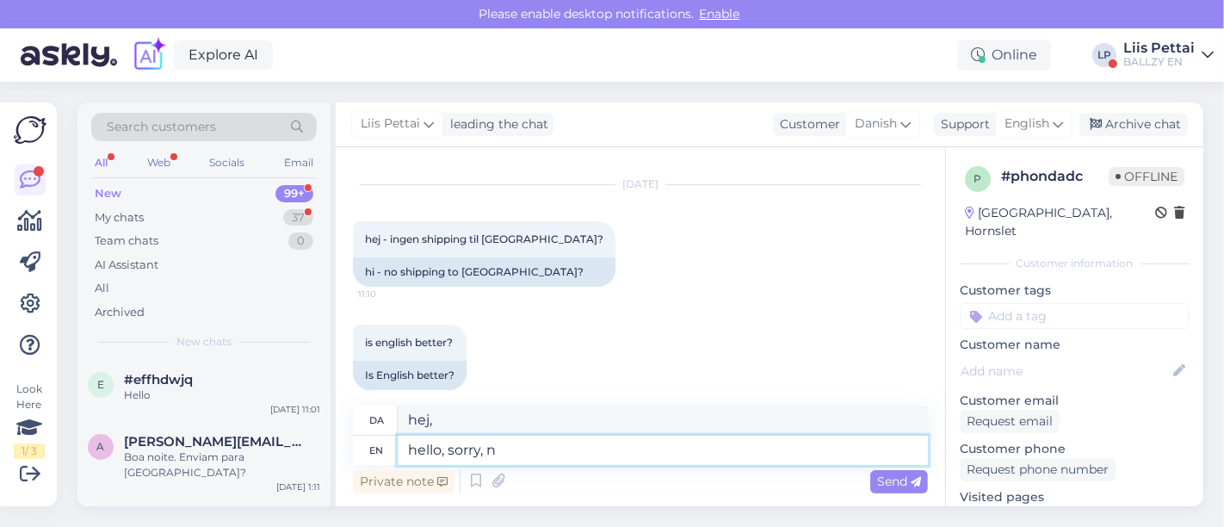
type textarea "hello, sorry, no"
type textarea "hej, undskyld,"
type textarea "hello, sorry, no sh"
type textarea "Hej, undskyld, nej"
type textarea "hello, sorry, no shipping in"
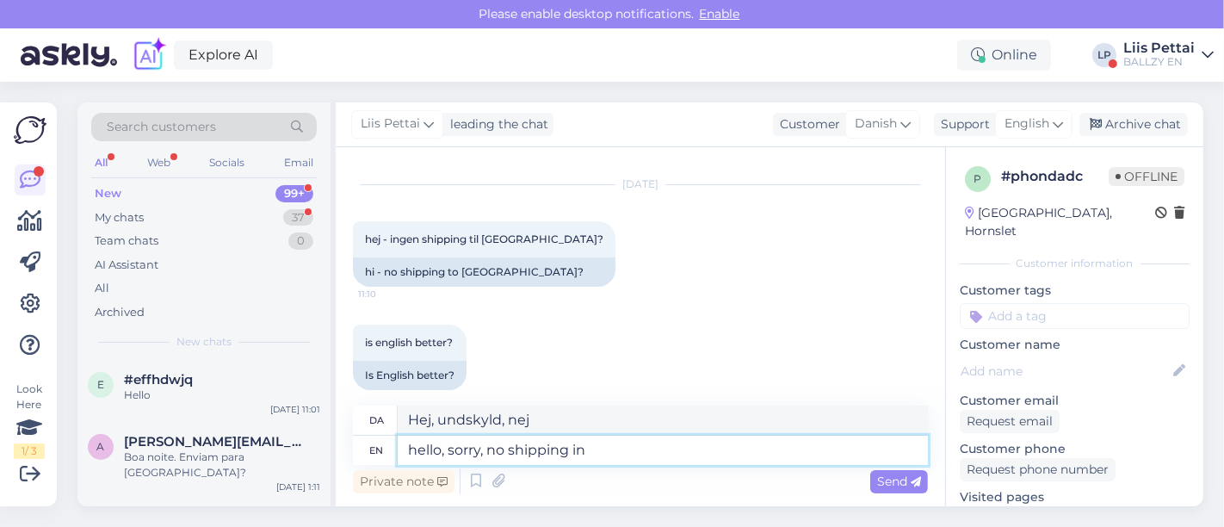
type textarea "Hej, undskyld, ingen fragt"
type textarea "hello, sorry, no shipping in d"
type textarea "Hej, undskyld, ingen forsendelse"
type textarea "hello, sorry, no shipping in [GEOGRAPHIC_DATA], n"
type textarea "Hej, beklager, ingen forsendelse i [GEOGRAPHIC_DATA],"
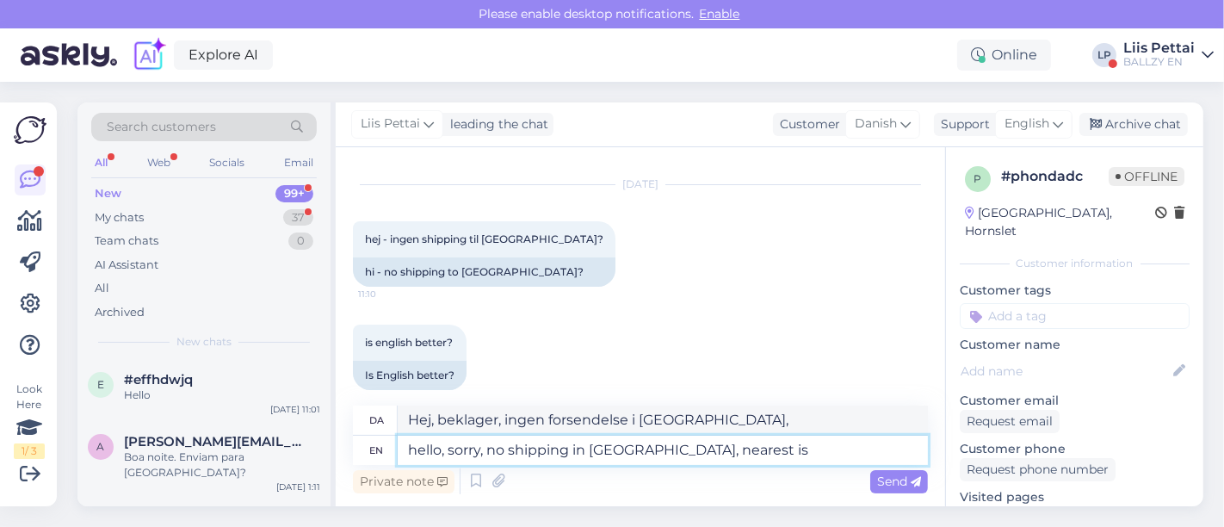
type textarea "hello, sorry, no shipping in [GEOGRAPHIC_DATA], nearest is"
type textarea "Hej, desværre, ingen forsendelse i [GEOGRAPHIC_DATA], nærmeste"
type textarea "hello, sorry, no shipping in [GEOGRAPHIC_DATA], nearest is w"
type textarea "Hej, desværre ingen forsendelse i [GEOGRAPHIC_DATA], nærmeste er"
type textarea "hello, sorry, no shipping in [GEOGRAPHIC_DATA], nearest is [GEOGRAPHIC_DATA]"
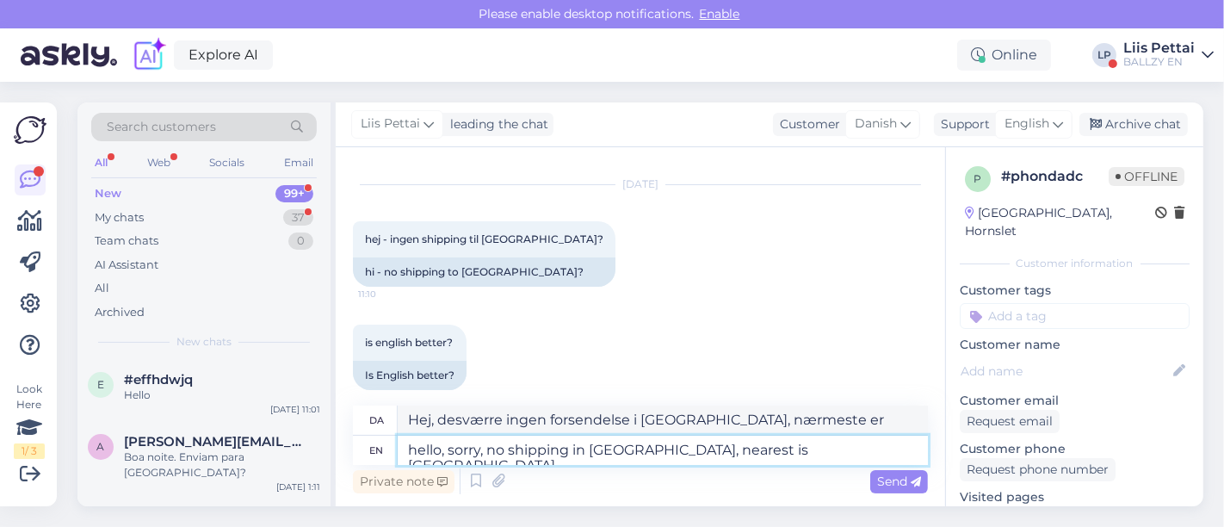
type textarea "Hej, desværre ingen forsendelse i [GEOGRAPHIC_DATA], nærmeste er [GEOGRAPHIC_DA…"
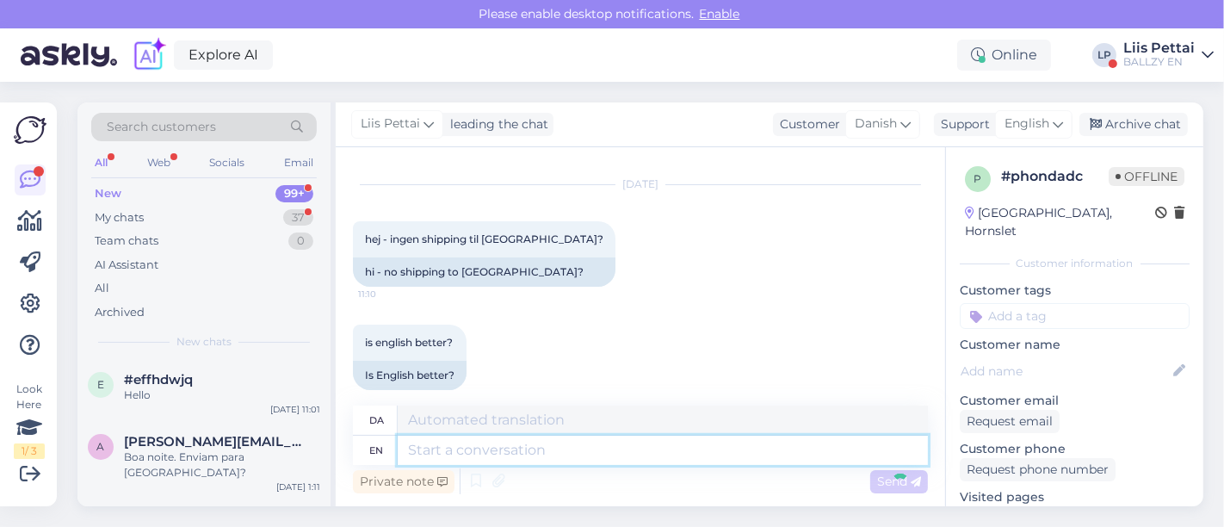
scroll to position [170, 0]
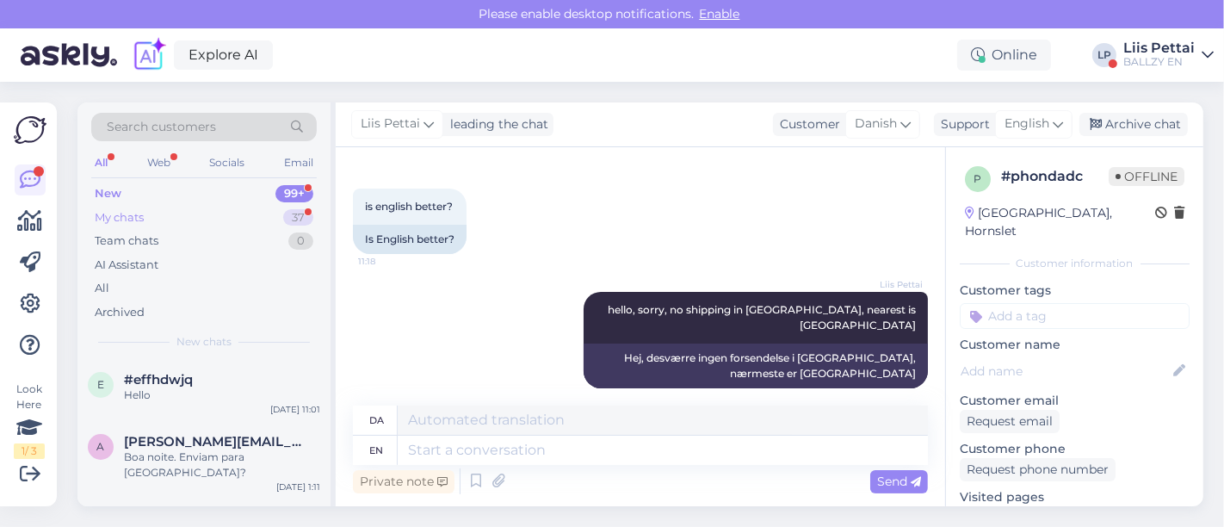
click at [138, 209] on div "My chats" at bounding box center [119, 217] width 49 height 17
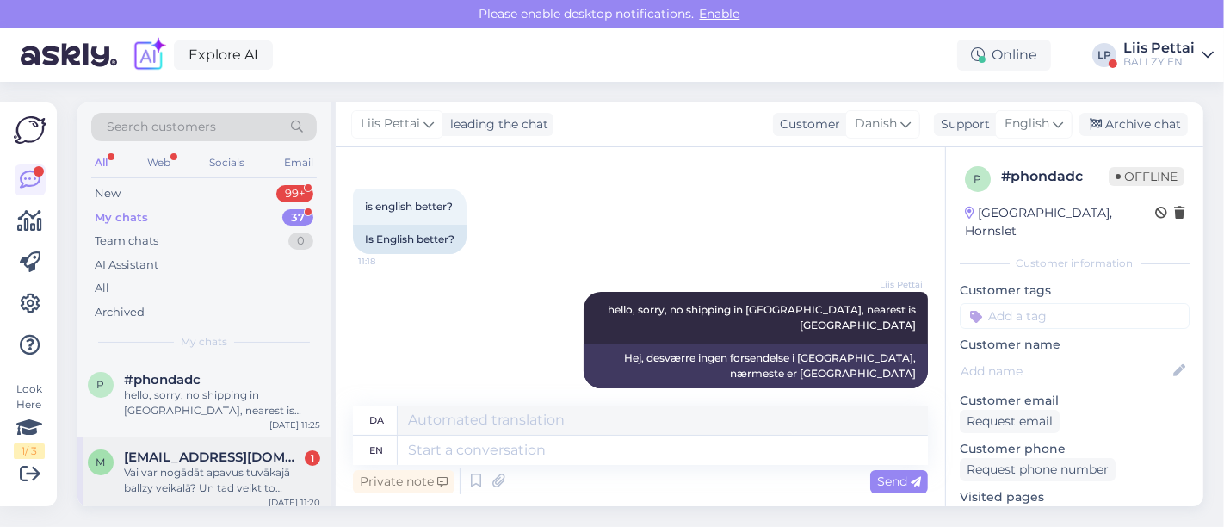
click at [159, 478] on div "Vai var nogādāt apavus tuvākajā ballzy veikalā? Un tad veikt to ekspertīzi?" at bounding box center [222, 480] width 196 height 31
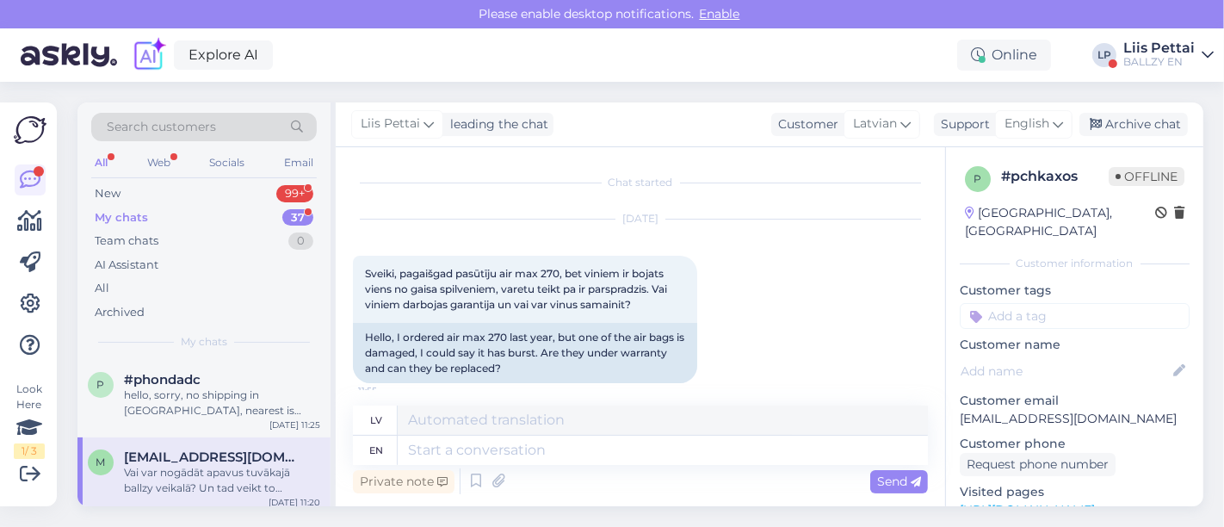
scroll to position [521, 0]
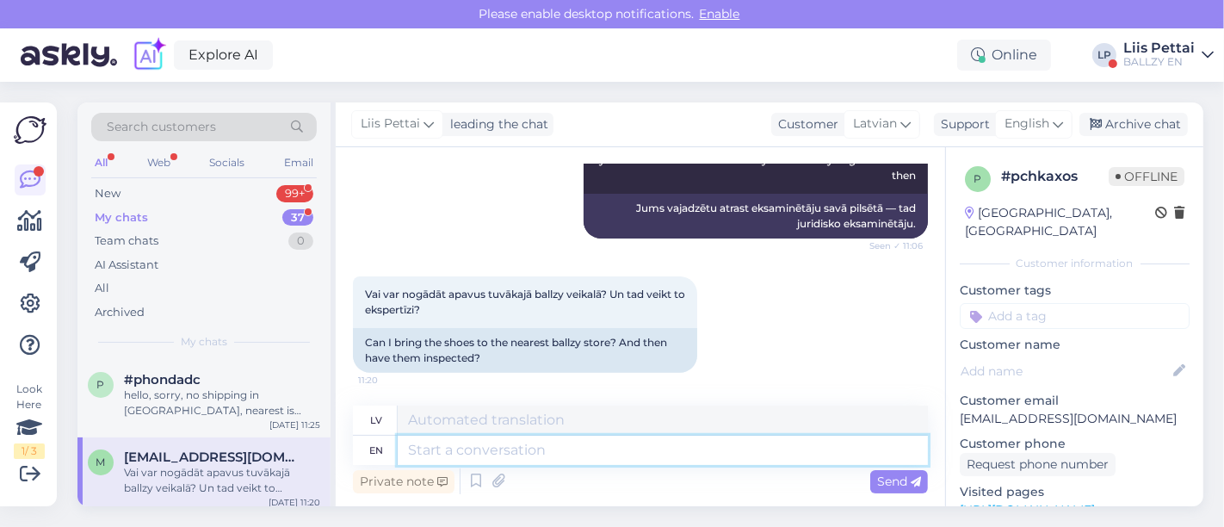
click at [546, 451] on textarea at bounding box center [663, 449] width 530 height 29
click at [814, 449] on textarea at bounding box center [663, 449] width 530 height 29
type textarea "s"
type textarea "no,"
type textarea "nē,"
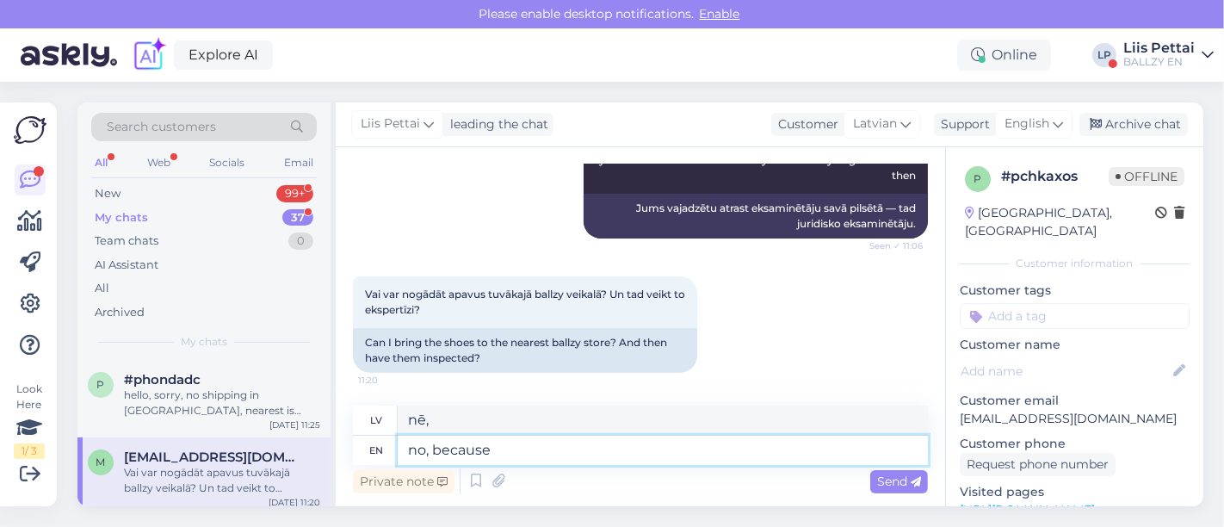
type textarea "no, because t"
type textarea "nē, jo"
type textarea "no, because the law sa"
type textarea "nē, jo likums"
type textarea "no, because the law says t"
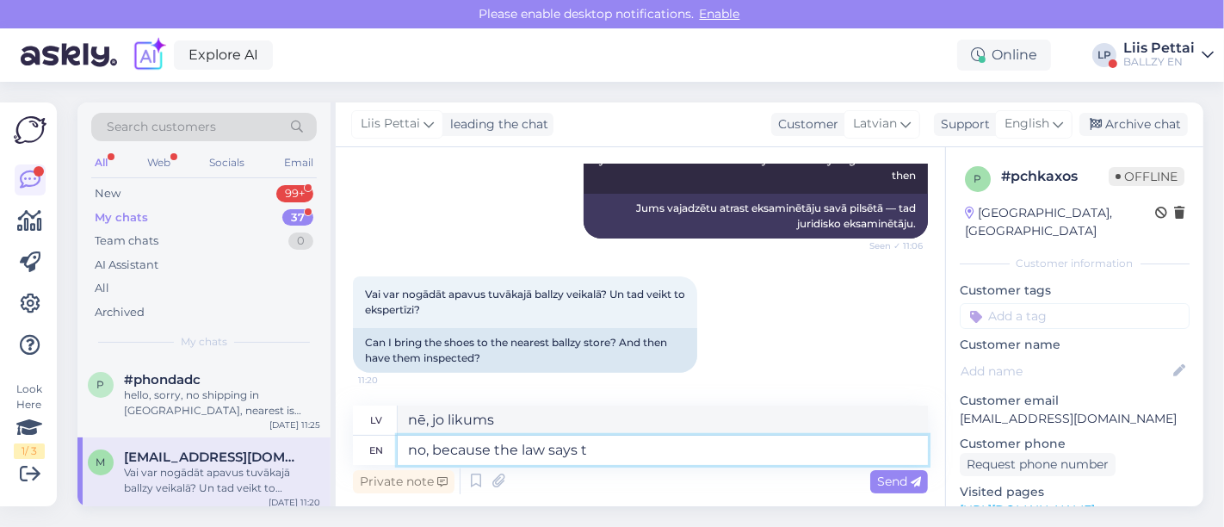
type textarea "nē, jo likums nosaka"
type textarea "no, because the law says that"
type textarea "nē, jo likums to nosaka"
type textarea "no, because the law says that buyer n"
type textarea "nē, jo likums nosaka, ka pircējs"
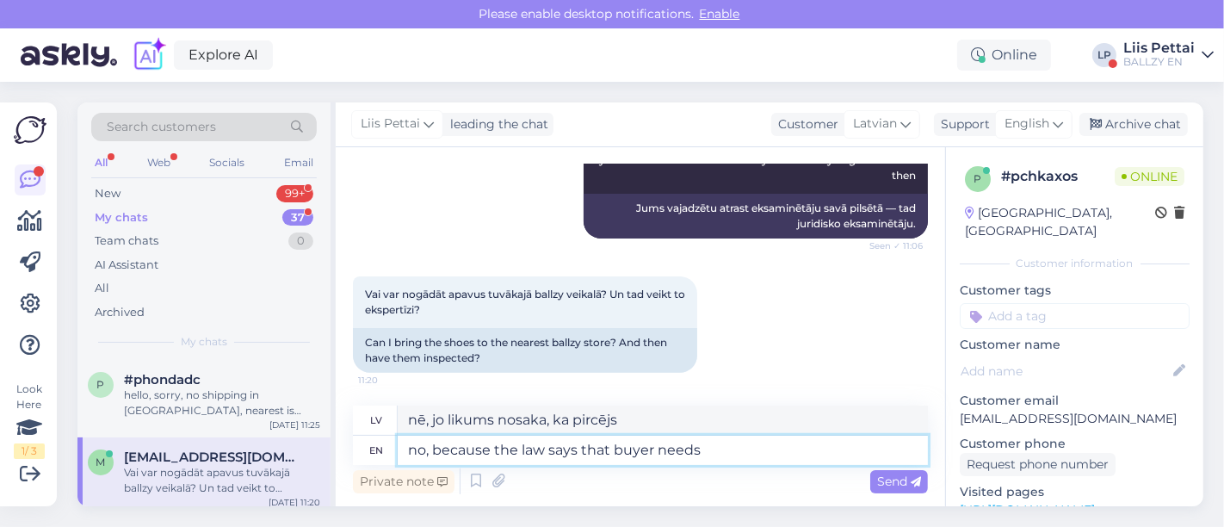
type textarea "no, because the law says that buyer needs t"
type textarea "nē, jo likums nosaka, ka pircējam ir nepieciešams"
type textarea "no, because the law says that buyer needs to make t"
type textarea "nē, jo likums nosaka, ka pircējam ir jāveic"
type textarea "no, because the law says that buyer needs to make the expertise, n"
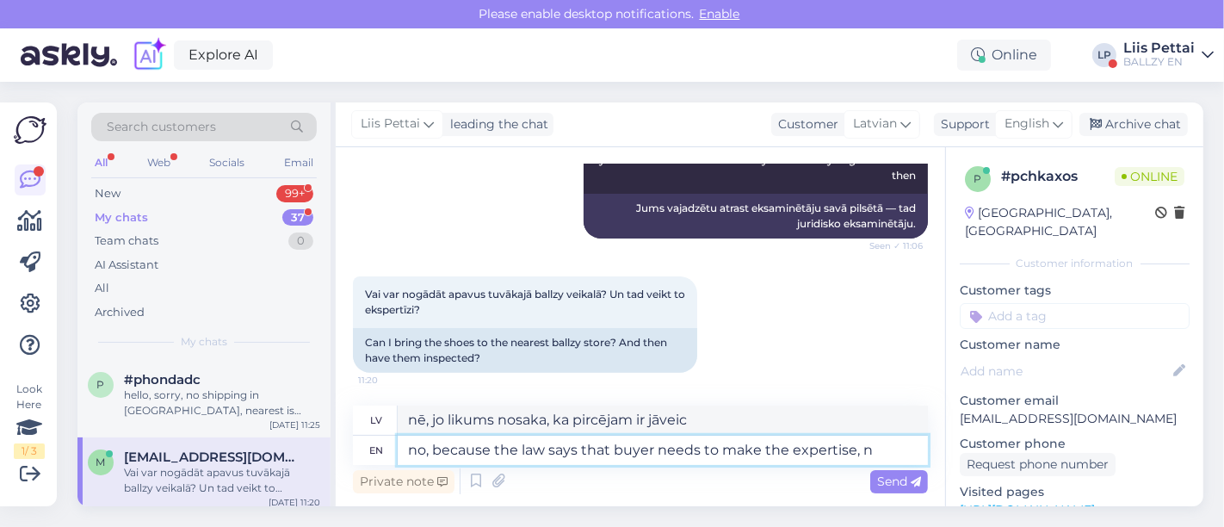
type textarea "nē, jo likums nosaka, ka pircējam ir jāveic ekspertīze,"
type textarea "no, because the law says that buyer needs to make the expertise, not the"
type textarea "nē, jo likums nosaka, ka pircējam ir jāveic ekspertīze, [GEOGRAPHIC_DATA]"
type textarea "no, because the law says that buyer needs to make the expertise, not the s"
type textarea "nē, jo likums nosaka, ka pircējam ir jāveic ekspertīze, nevis..."
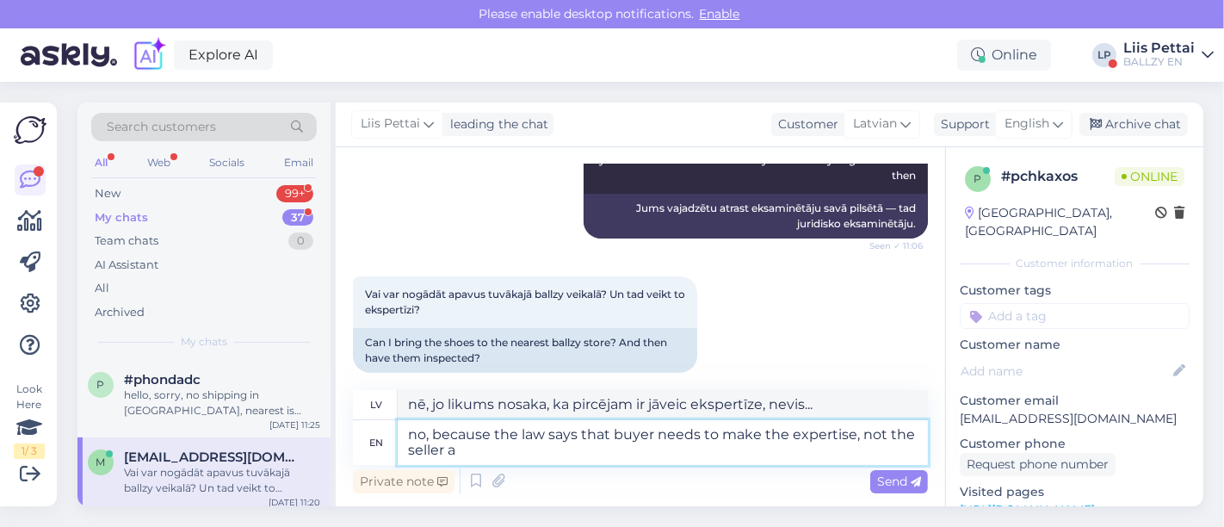
type textarea "no, because the law says that buyer needs to make the expertise, not the seller…"
type textarea "nē, jo likums nosaka, ka pircējam ir jāveic ekspertīze, nevis pārdevējam."
type textarea "no, because the law says that buyer needs to make the expertise, not the seller…"
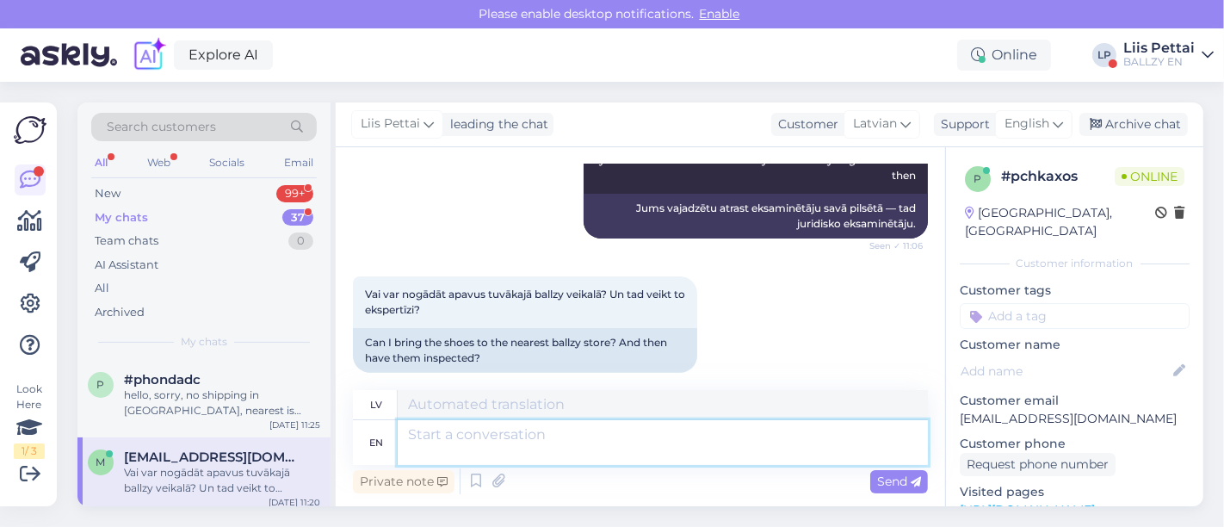
scroll to position [656, 0]
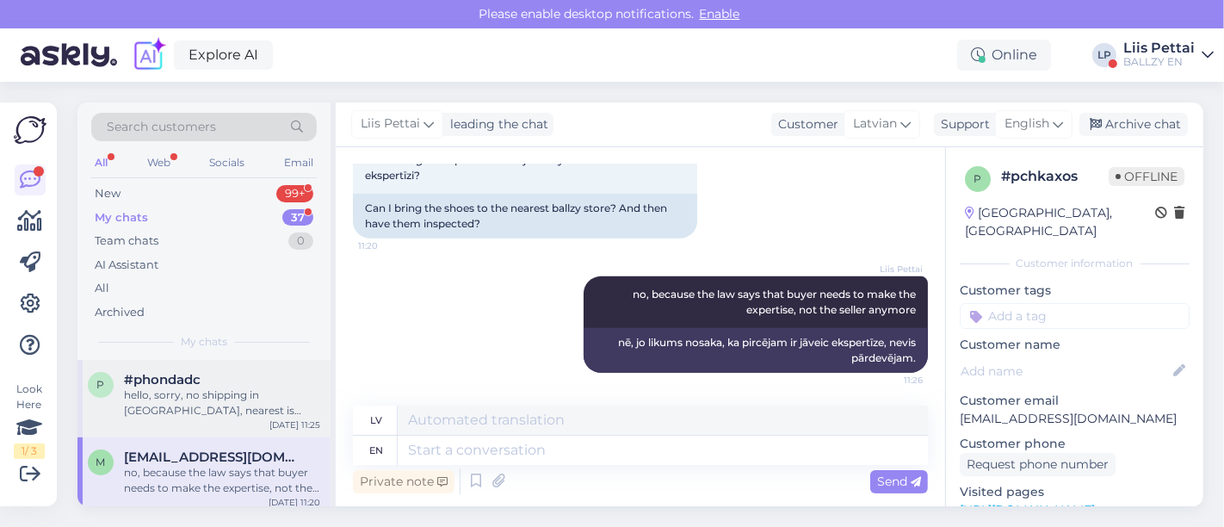
click at [207, 410] on div "hello, sorry, no shipping in [GEOGRAPHIC_DATA], nearest is [GEOGRAPHIC_DATA]" at bounding box center [222, 402] width 196 height 31
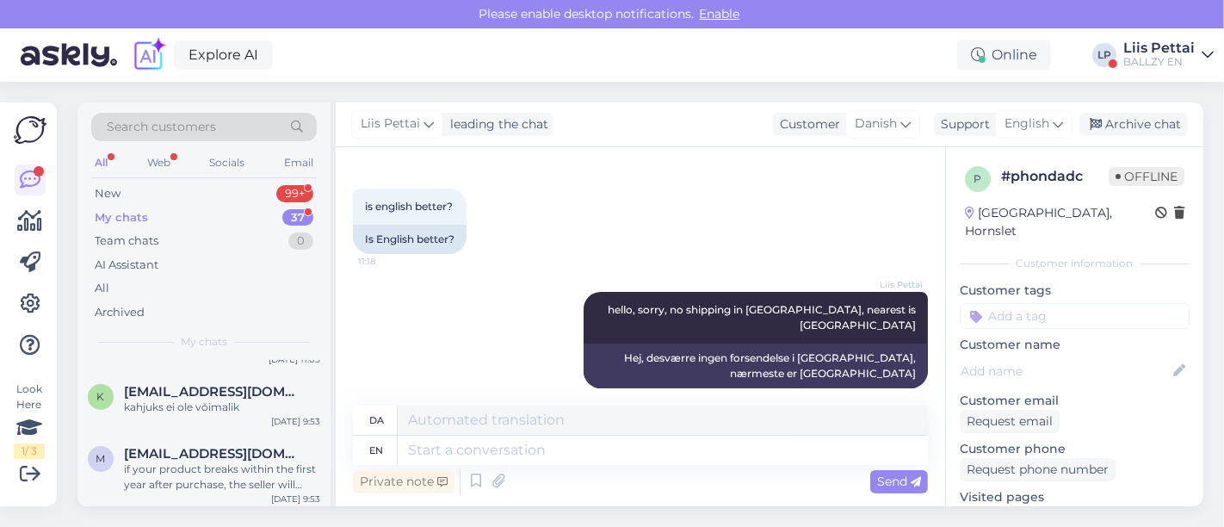
scroll to position [420, 0]
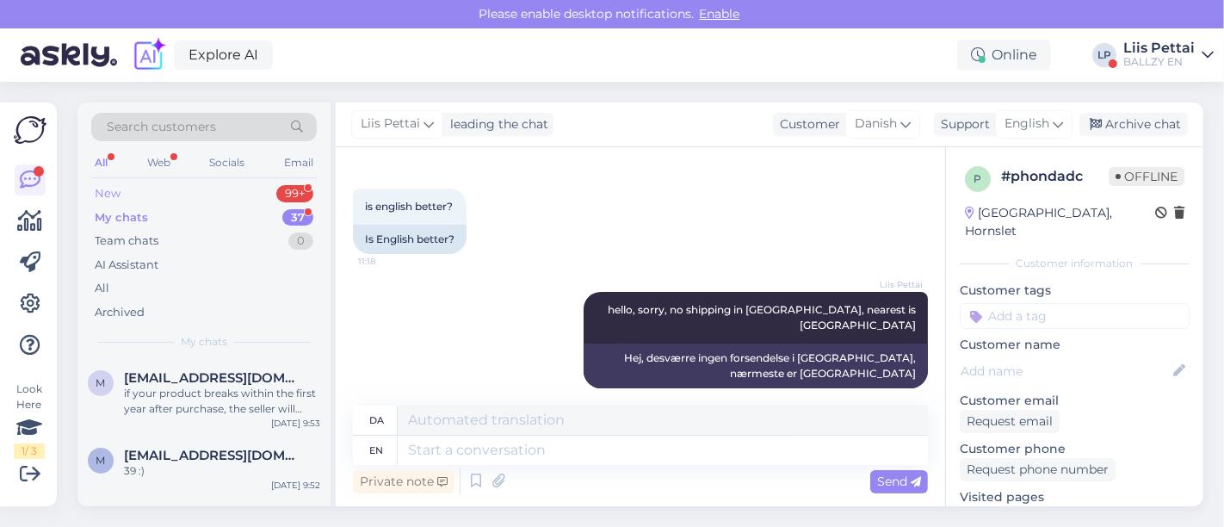
click at [190, 188] on div "New 99+" at bounding box center [203, 194] width 225 height 24
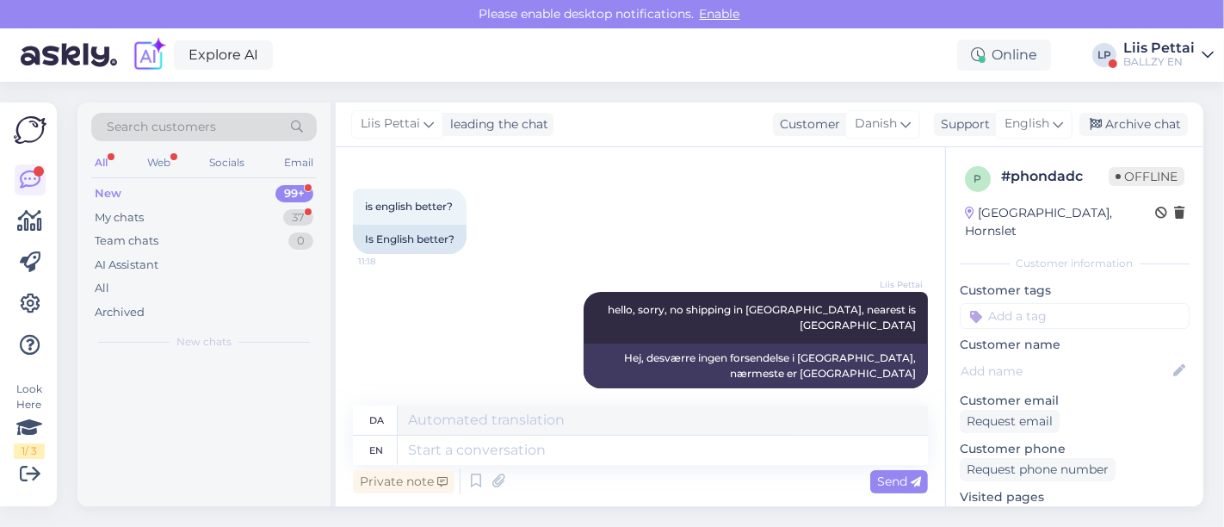
scroll to position [0, 0]
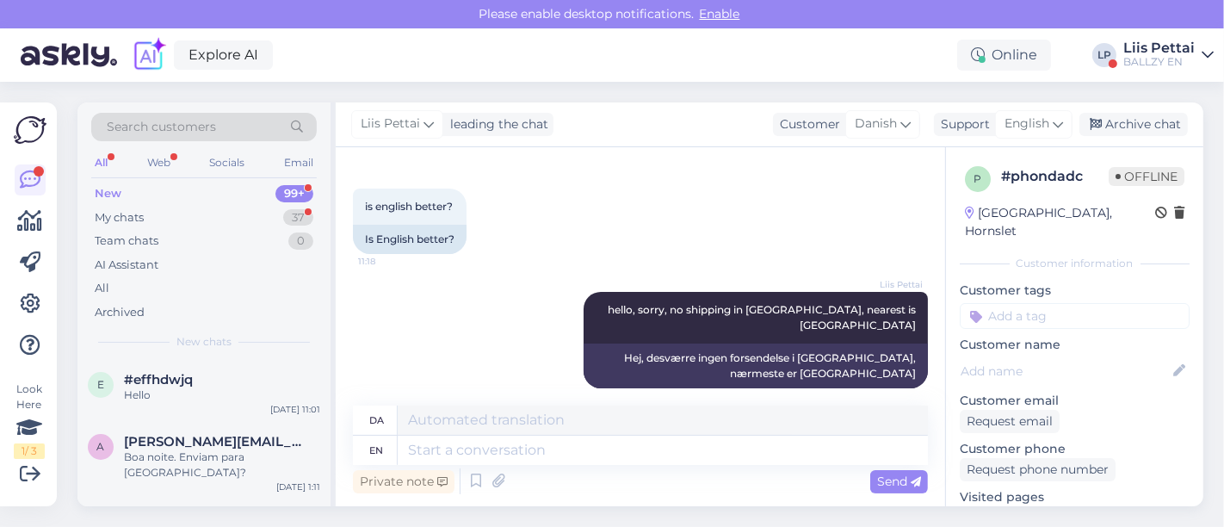
click at [1153, 49] on div "Liis Pettai" at bounding box center [1158, 48] width 71 height 14
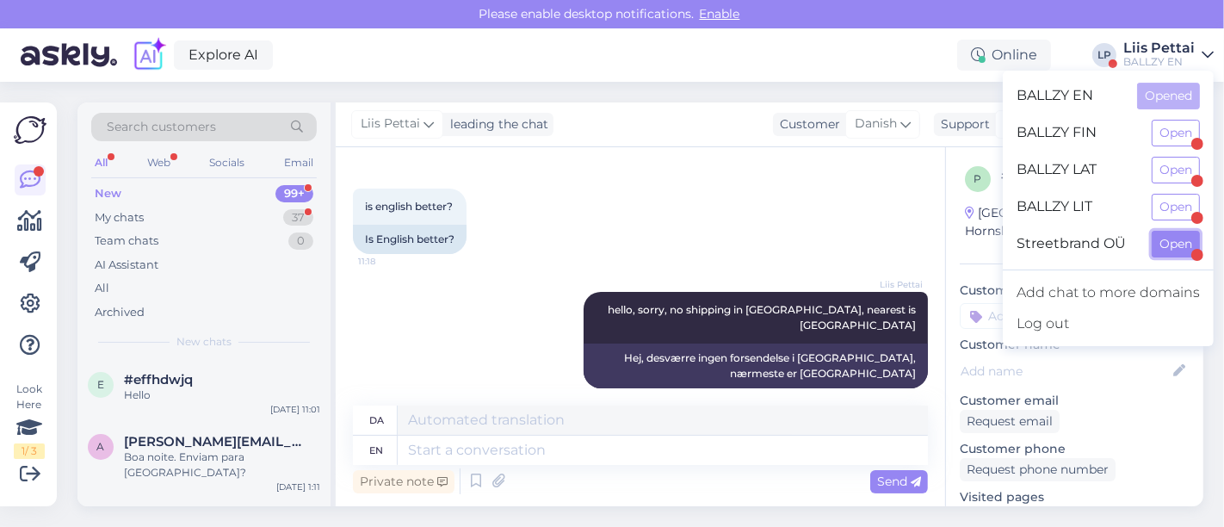
click at [1164, 244] on button "Open" at bounding box center [1175, 244] width 48 height 27
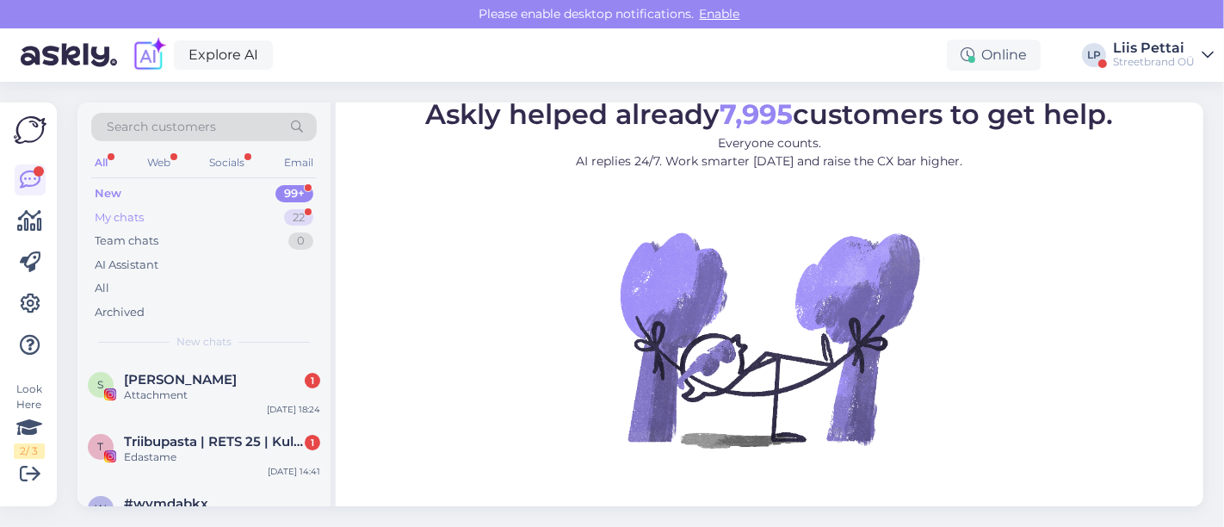
click at [166, 212] on div "My chats 22" at bounding box center [203, 218] width 225 height 24
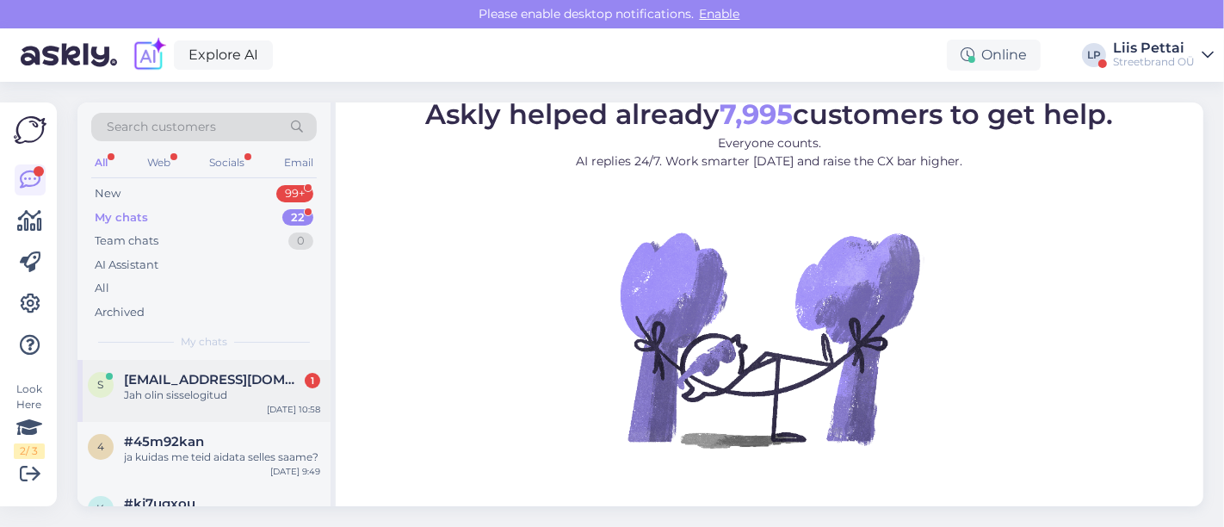
click at [190, 384] on span "[EMAIL_ADDRESS][DOMAIN_NAME]" at bounding box center [213, 379] width 179 height 15
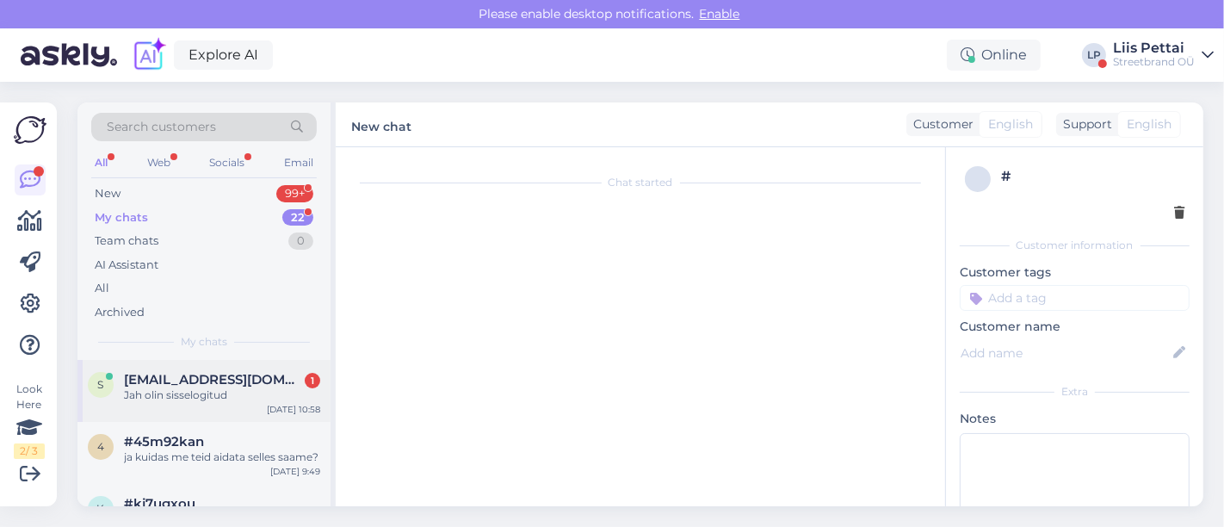
scroll to position [1564, 0]
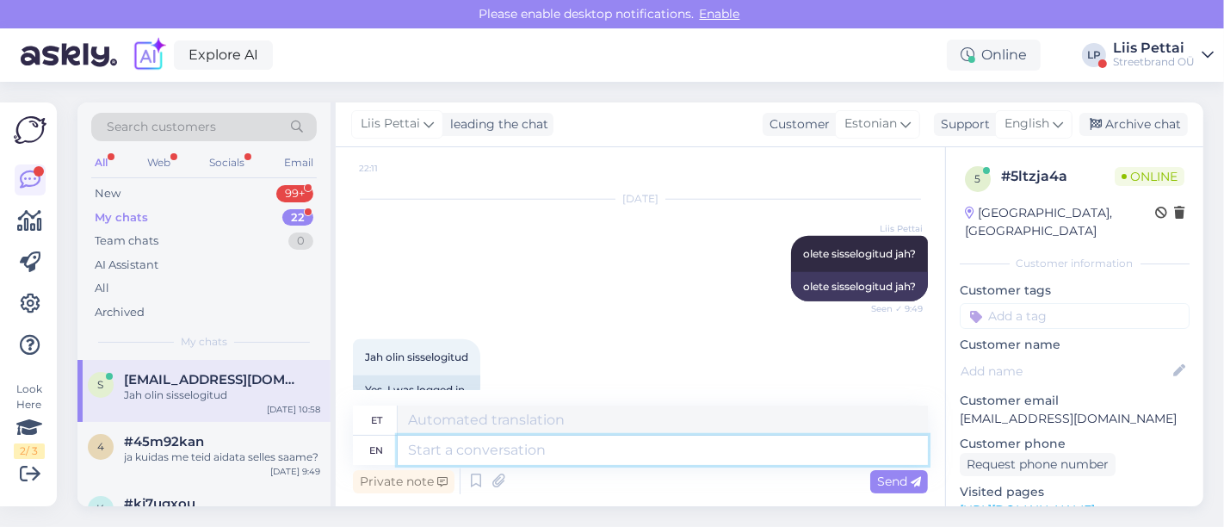
click at [558, 442] on textarea at bounding box center [663, 449] width 530 height 29
type textarea "annan u"
type textarea "Annan"
type textarea "annan uue"
type textarea "[PERSON_NAME]"
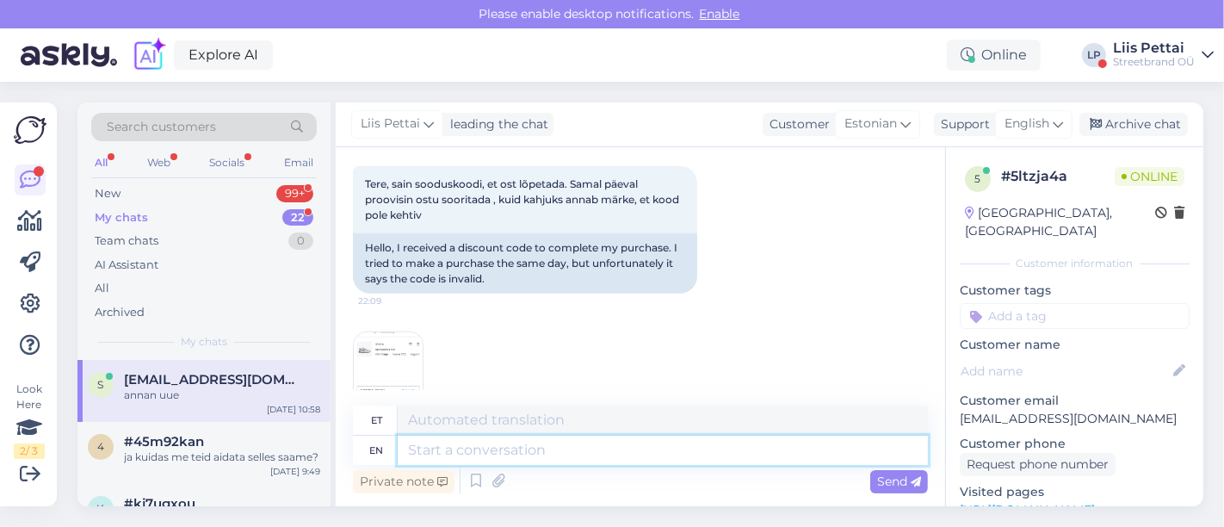
scroll to position [1292, 0]
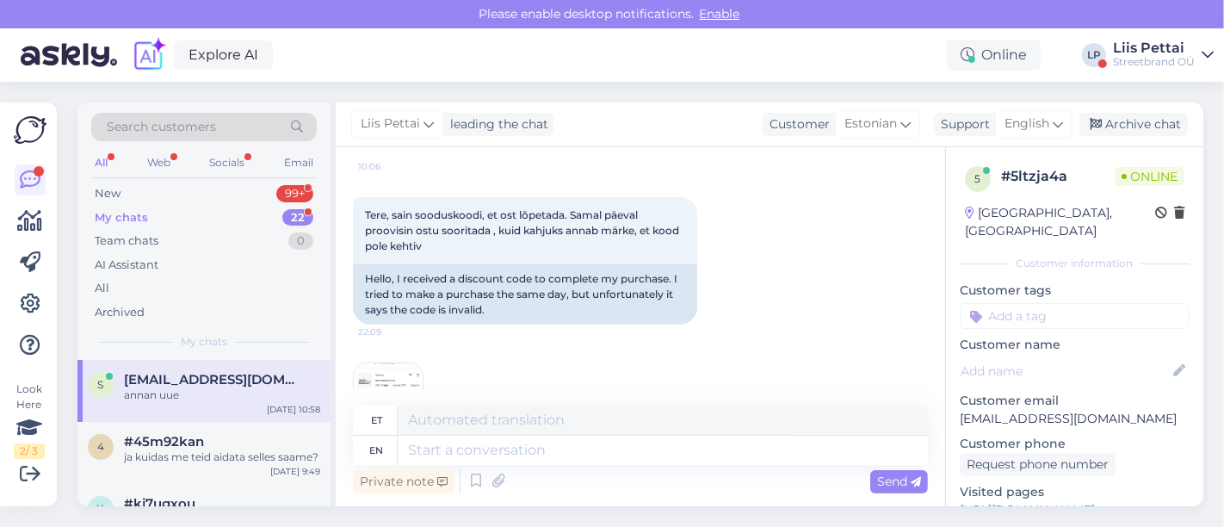
click at [383, 370] on img at bounding box center [388, 397] width 69 height 69
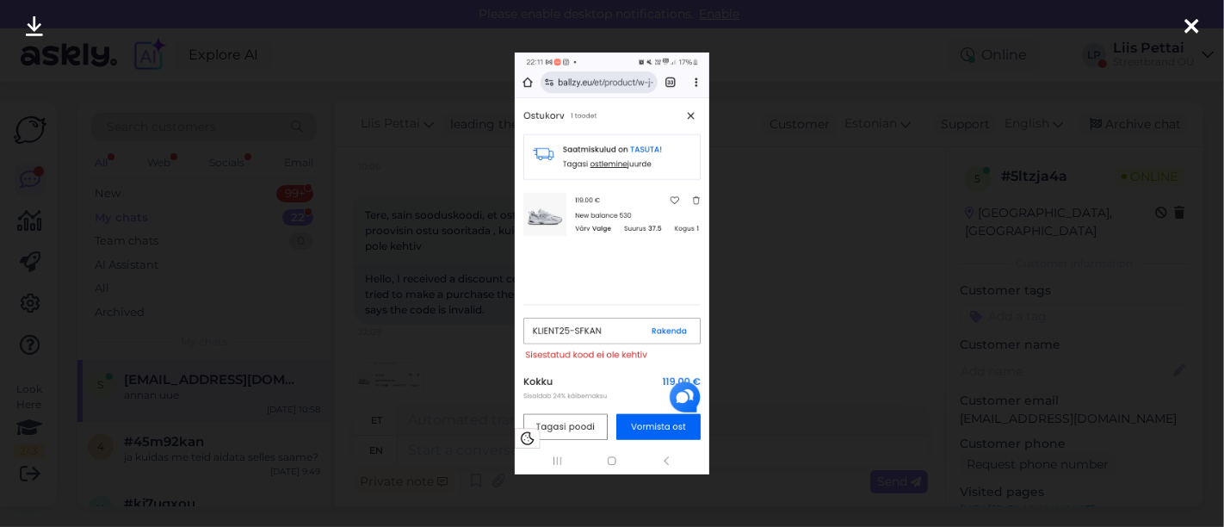
click at [383, 370] on div at bounding box center [612, 263] width 1224 height 527
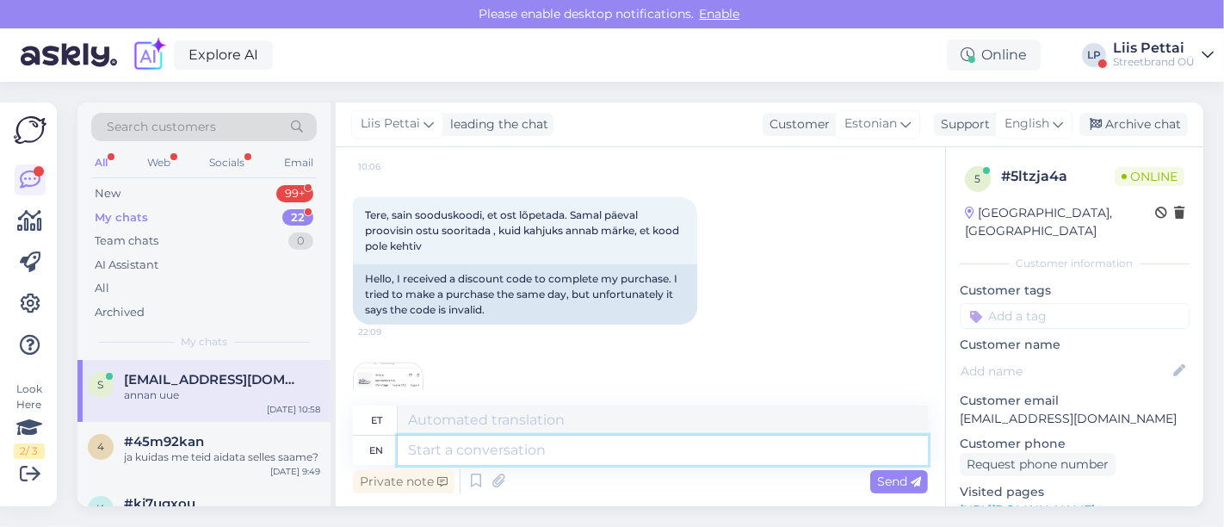
click at [547, 448] on textarea at bounding box center [663, 449] width 530 height 29
paste textarea "KLIENT25-ISMN1"
type textarea "KLIENT25-ISMN1"
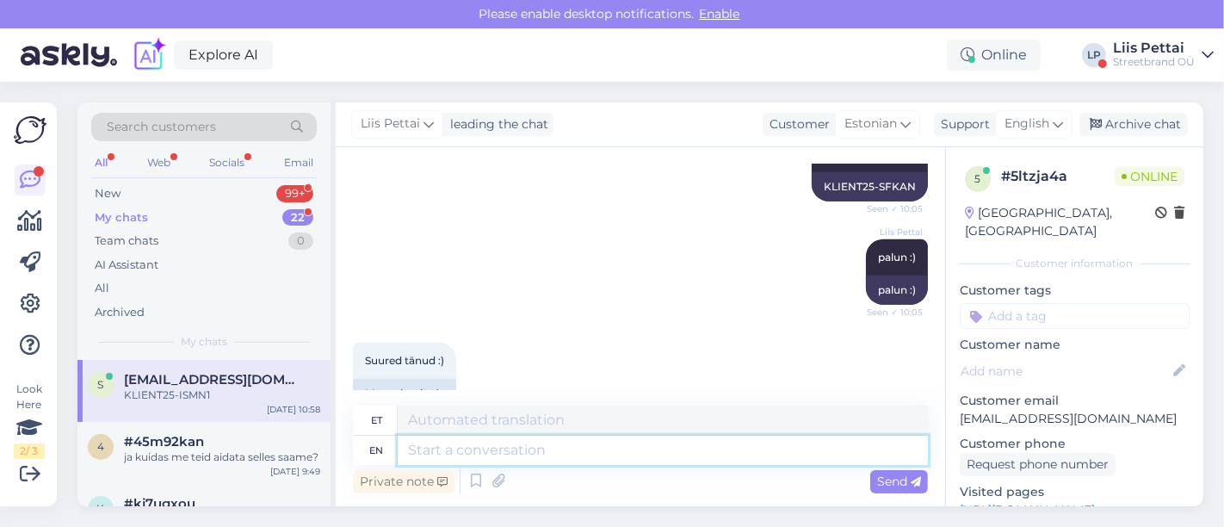
scroll to position [944, 0]
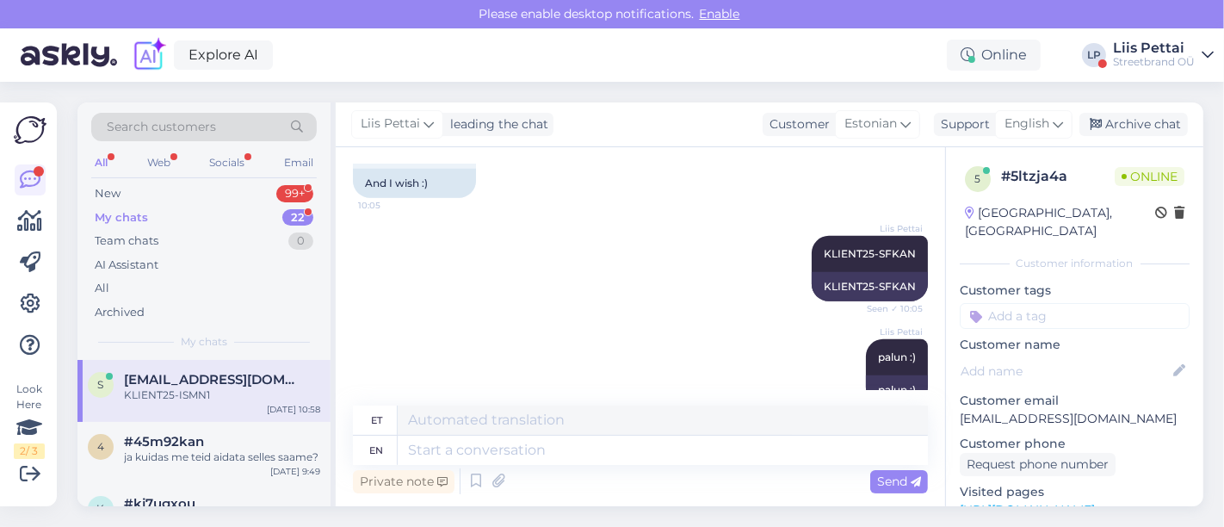
click at [1145, 55] on div "Streetbrand OÜ" at bounding box center [1154, 62] width 82 height 14
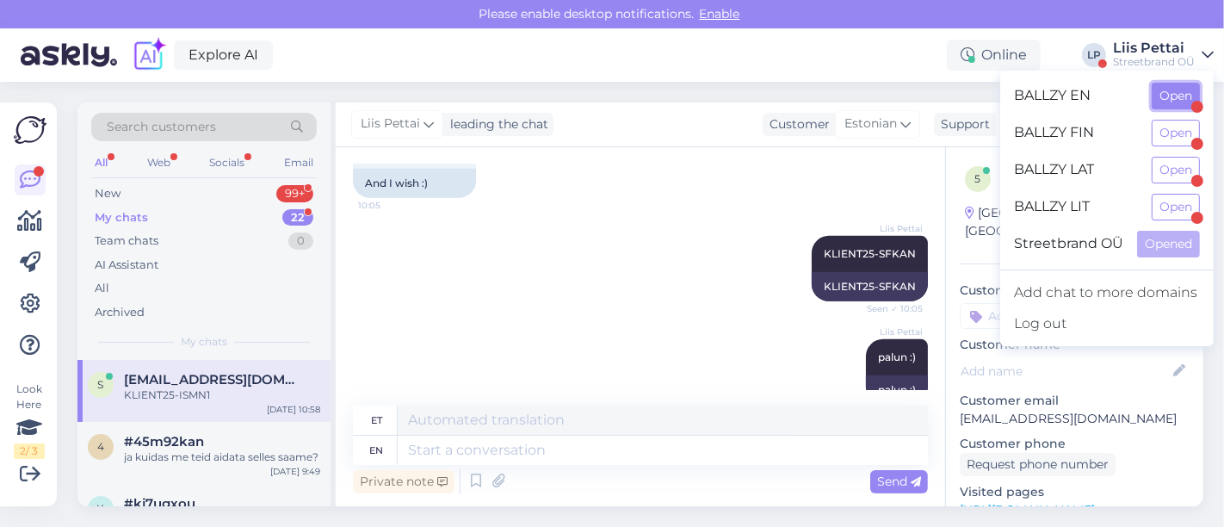
click at [1162, 89] on button "Open" at bounding box center [1175, 96] width 48 height 27
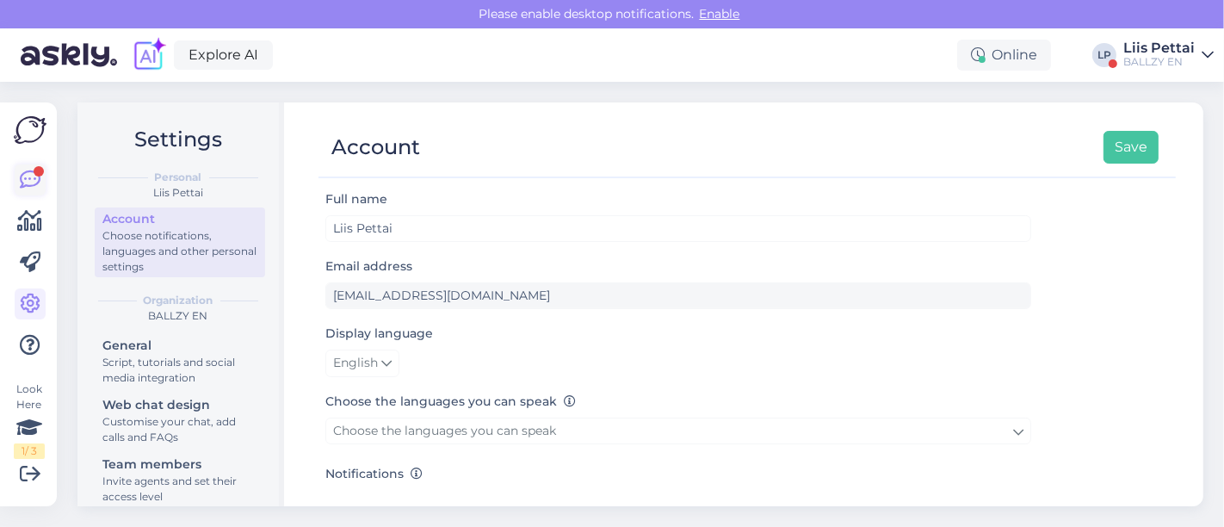
click at [29, 182] on icon at bounding box center [30, 180] width 21 height 21
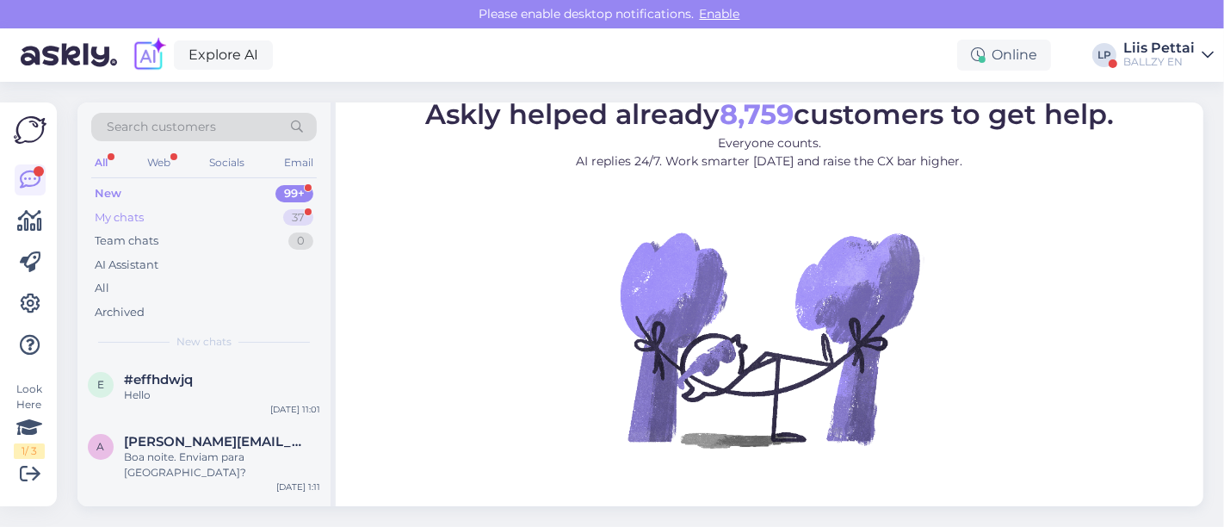
click at [110, 219] on div "My chats" at bounding box center [119, 217] width 49 height 17
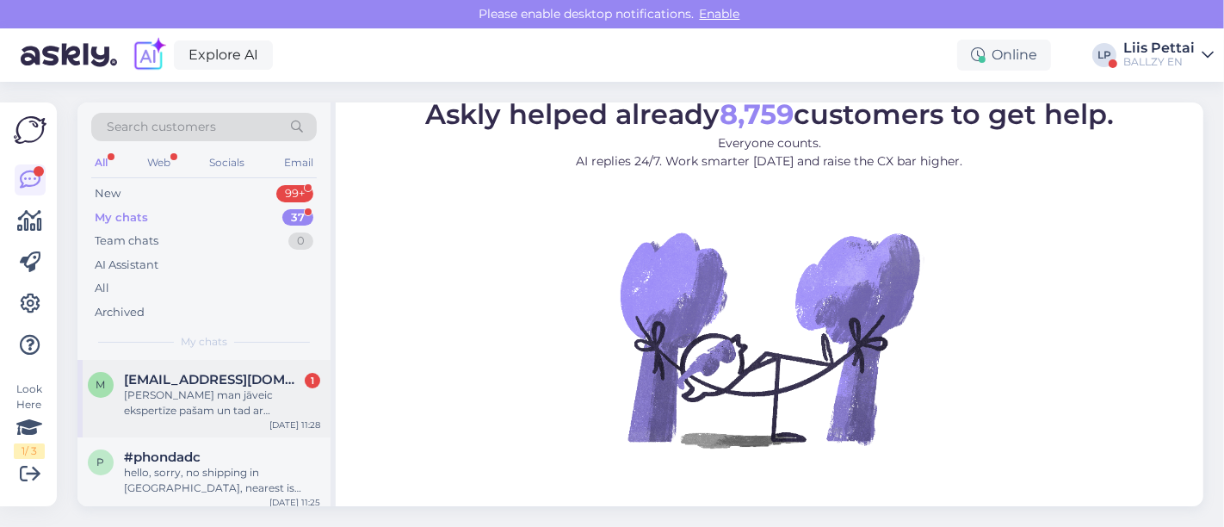
click at [161, 373] on span "[EMAIL_ADDRESS][DOMAIN_NAME]" at bounding box center [213, 379] width 179 height 15
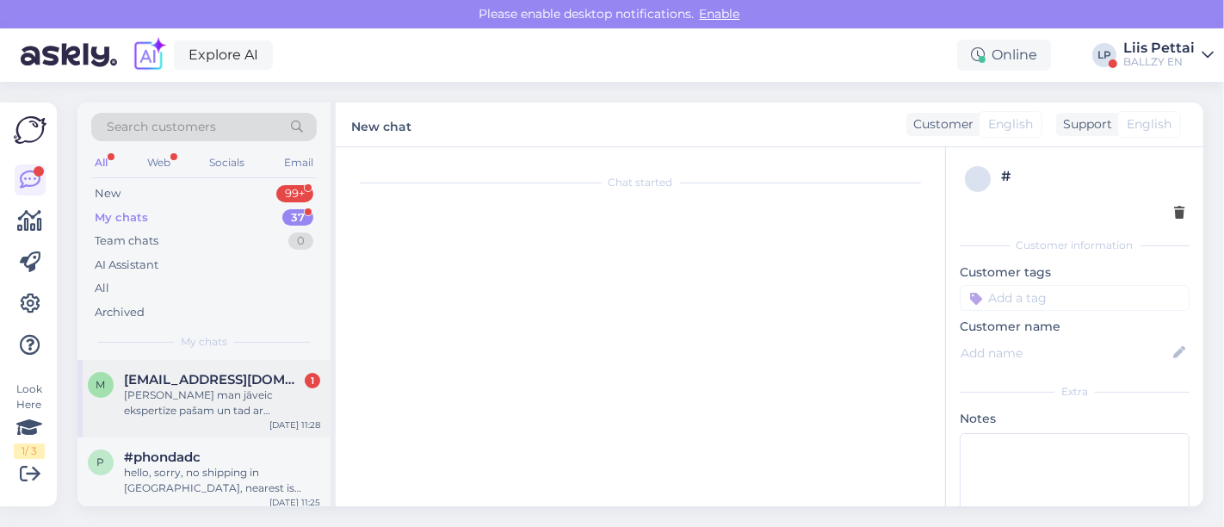
scroll to position [790, 0]
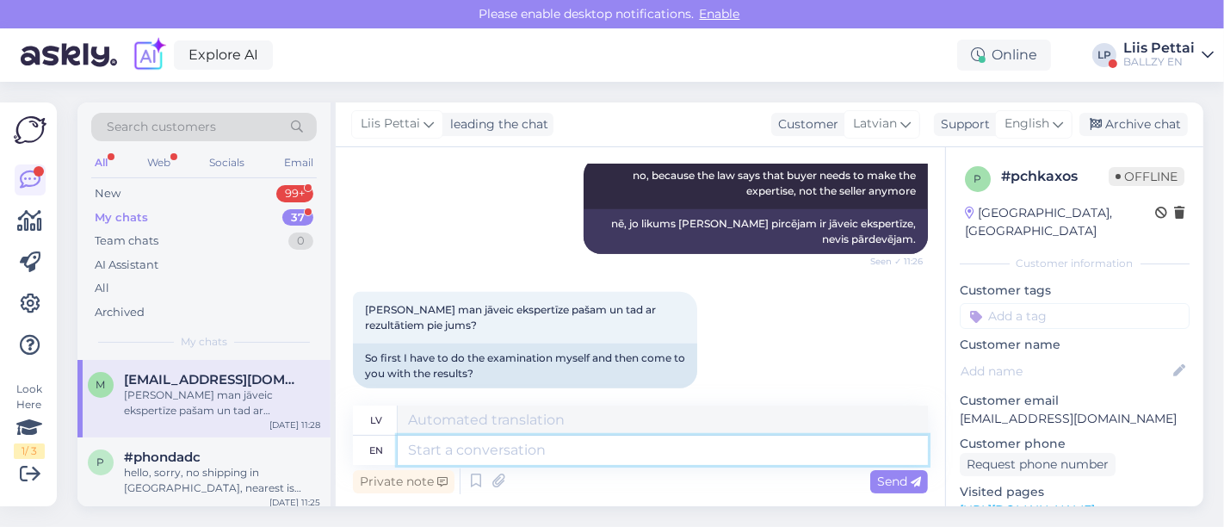
click at [514, 441] on textarea at bounding box center [663, 449] width 530 height 29
type textarea "yes e"
type textarea "jā"
type textarea "yes exactly"
type textarea "jā, tieši tā"
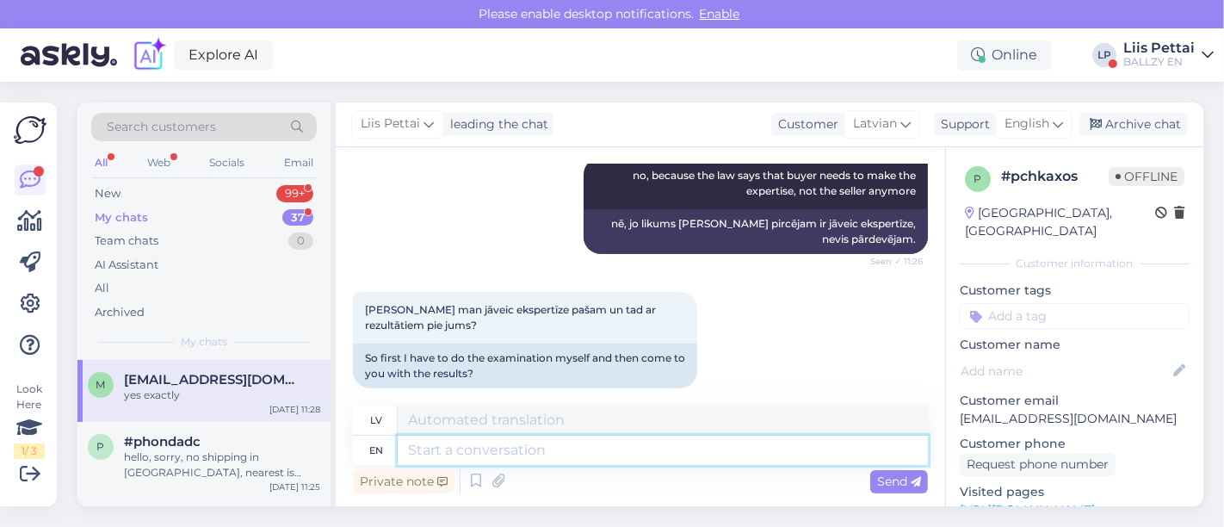
scroll to position [893, 0]
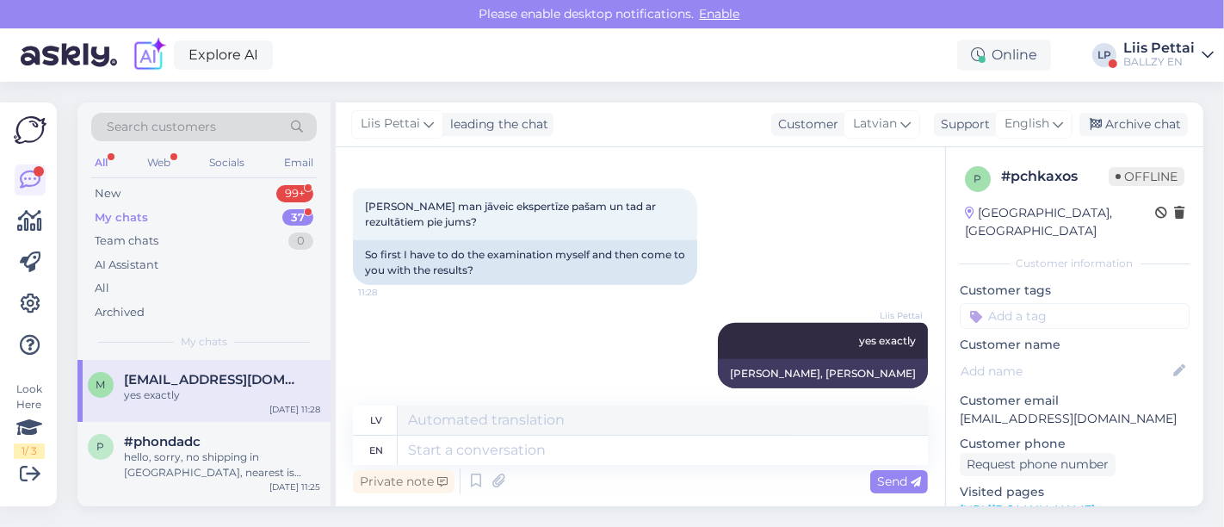
drag, startPoint x: 1169, startPoint y: 33, endPoint x: 1168, endPoint y: 46, distance: 13.8
click at [1168, 34] on div "Explore AI Online LP Liis Pettai BALLZY EN" at bounding box center [612, 54] width 1224 height 53
click at [1168, 51] on div "Liis Pettai" at bounding box center [1158, 48] width 71 height 14
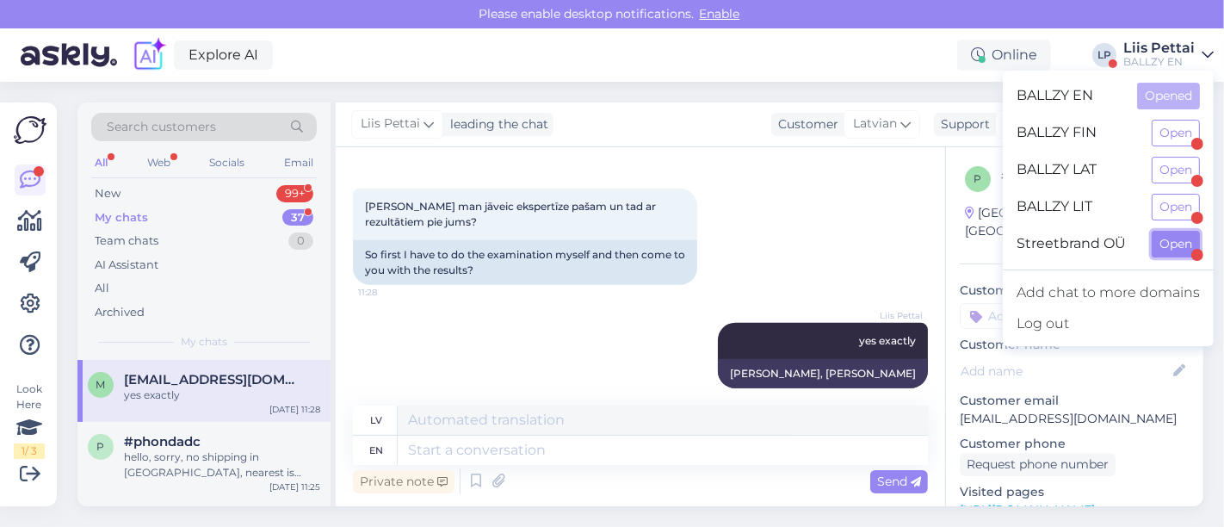
click at [1157, 235] on button "Open" at bounding box center [1175, 244] width 48 height 27
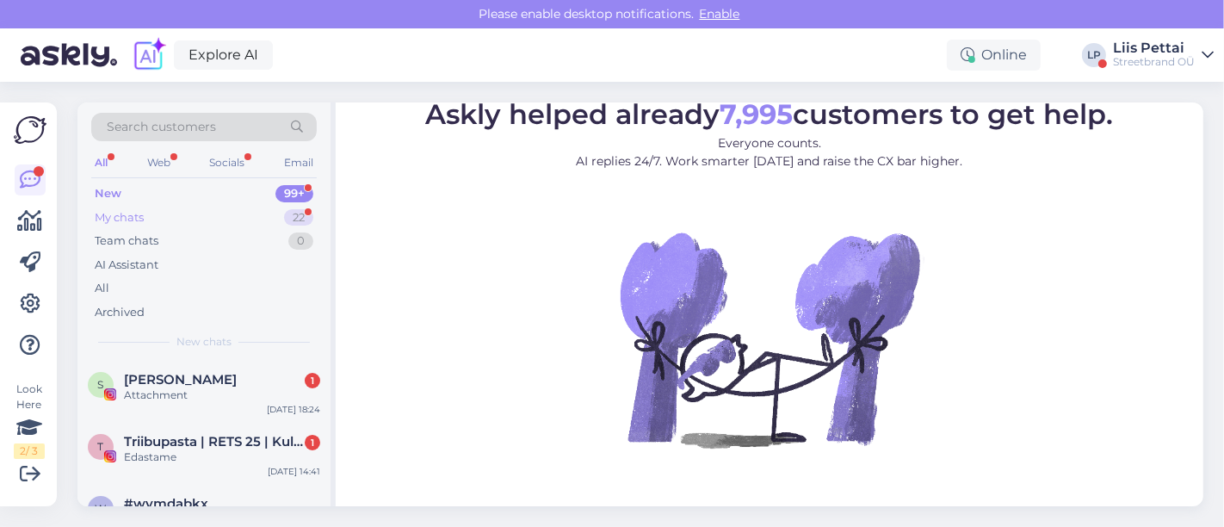
click at [179, 219] on div "My chats 22" at bounding box center [203, 218] width 225 height 24
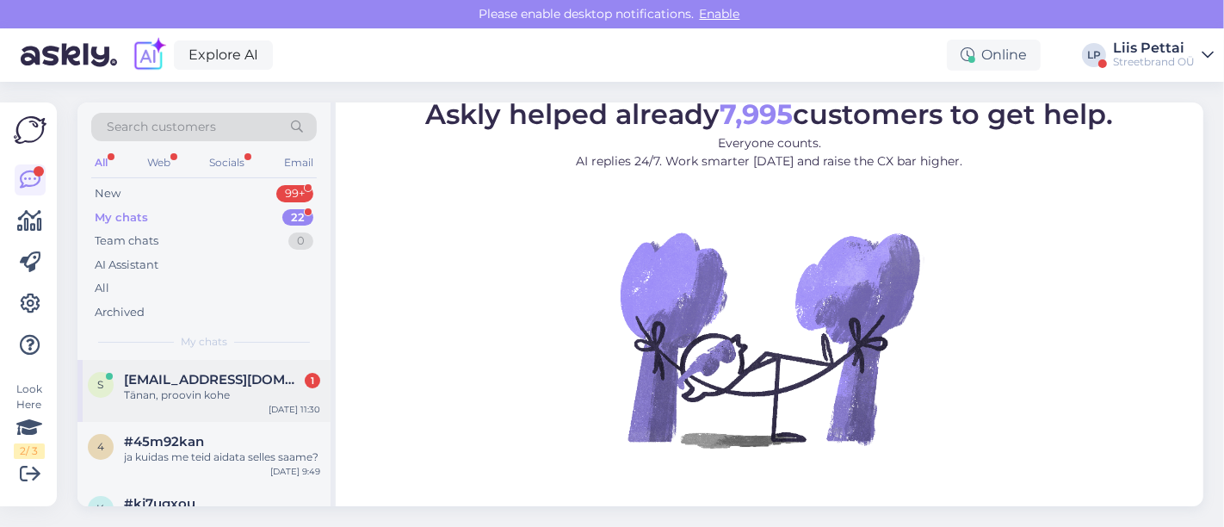
click at [164, 372] on span "[EMAIL_ADDRESS][DOMAIN_NAME]" at bounding box center [213, 379] width 179 height 15
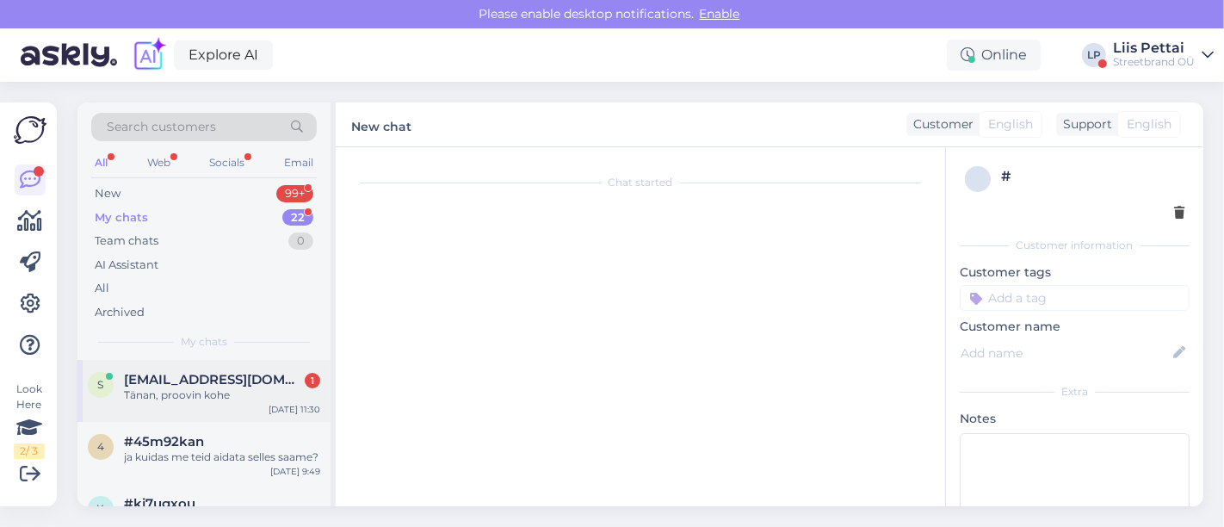
scroll to position [1873, 0]
